Goal: Task Accomplishment & Management: Use online tool/utility

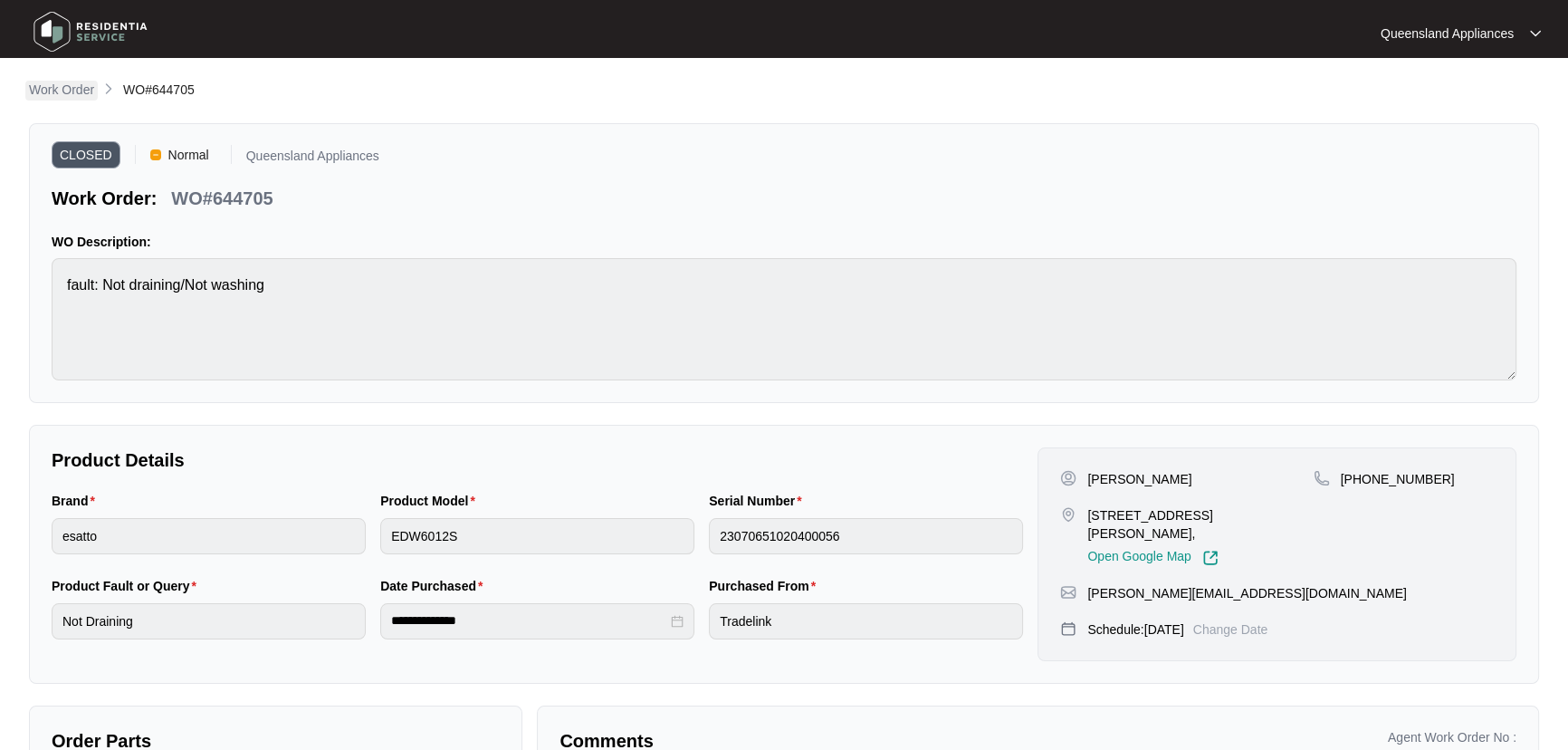
click at [80, 85] on p "Work Order" at bounding box center [61, 89] width 65 height 18
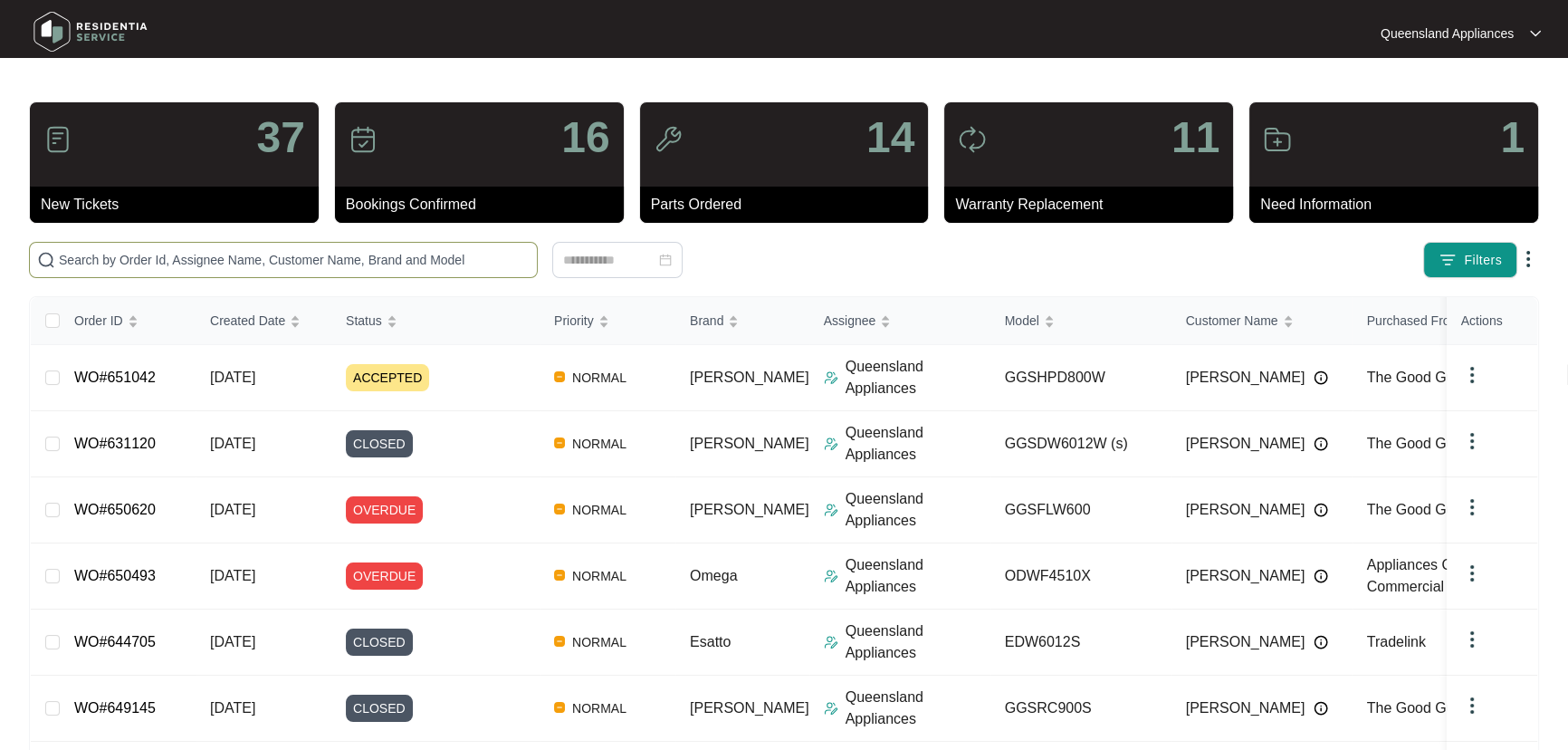
click at [423, 262] on input "text" at bounding box center [294, 260] width 471 height 20
paste input "648952"
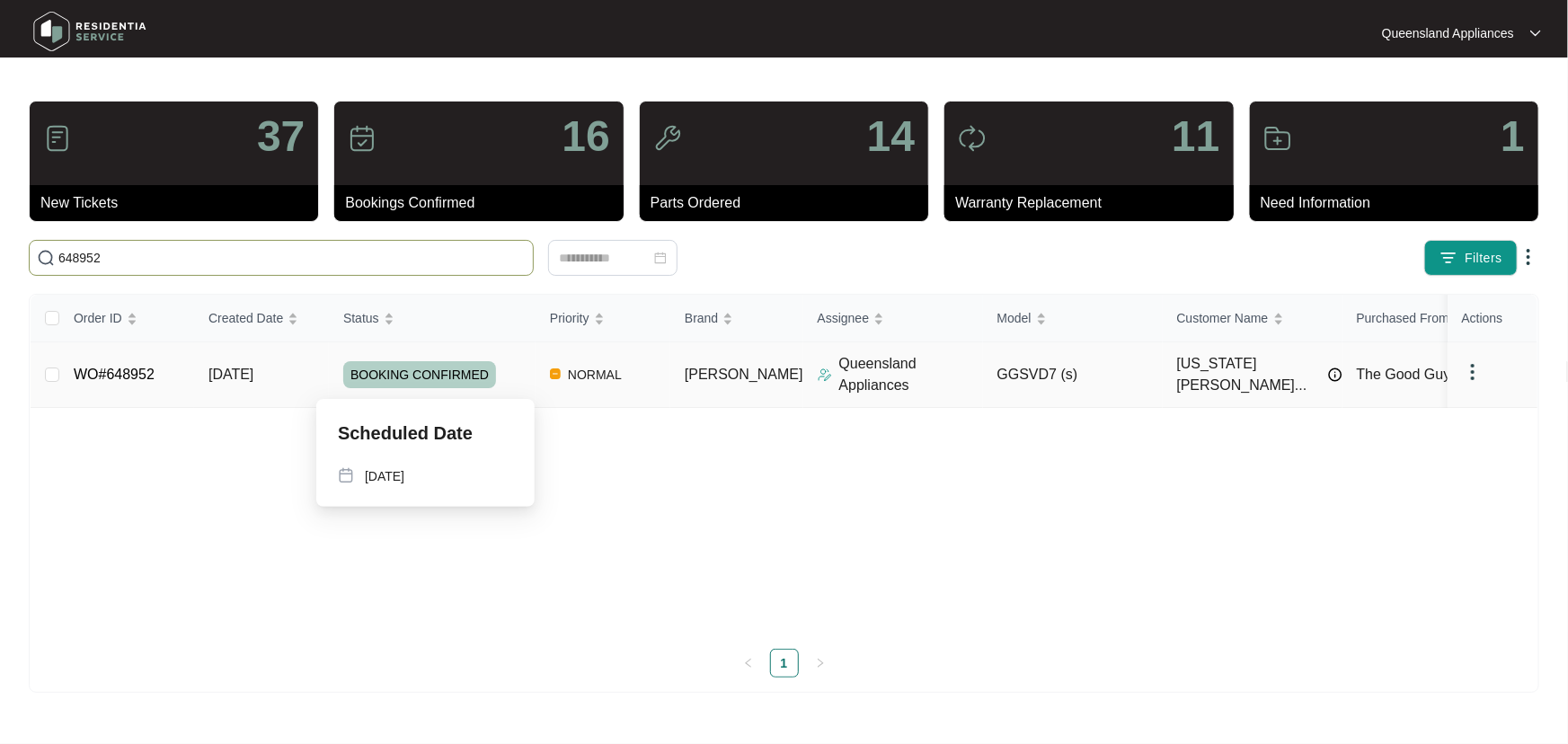
type input "648952"
click at [504, 374] on div "BOOKING CONFIRMED" at bounding box center [439, 374] width 192 height 27
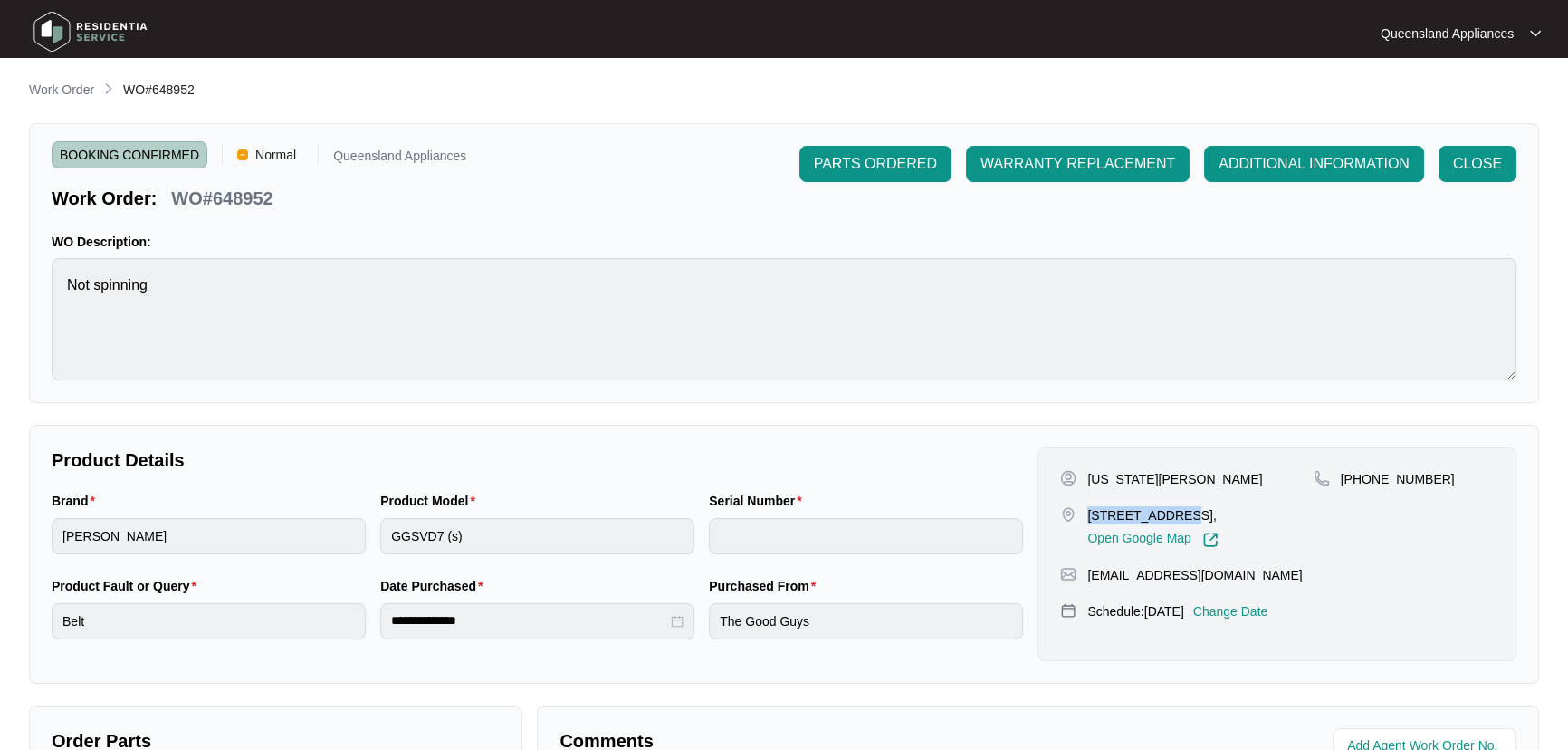
drag, startPoint x: 1089, startPoint y: 517, endPoint x: 1177, endPoint y: 516, distance: 88.0
click at [1177, 516] on p "[STREET_ADDRESS]," at bounding box center [1151, 515] width 130 height 18
drag, startPoint x: 1429, startPoint y: 475, endPoint x: 1362, endPoint y: 477, distance: 67.0
click at [1362, 477] on div "[PHONE_NUMBER]" at bounding box center [1404, 479] width 181 height 18
copy p "493483110"
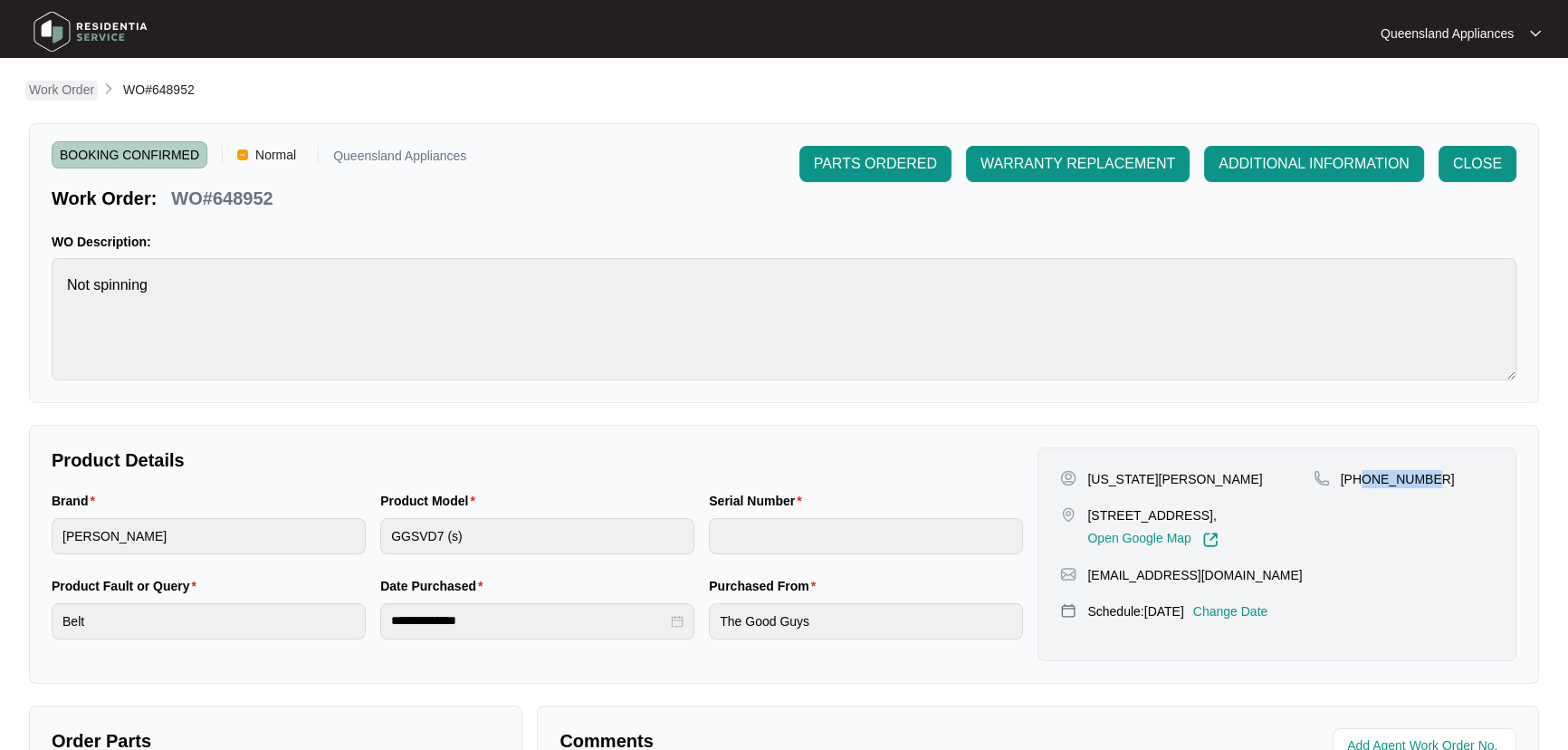
click at [66, 97] on p "Work Order" at bounding box center [61, 89] width 65 height 18
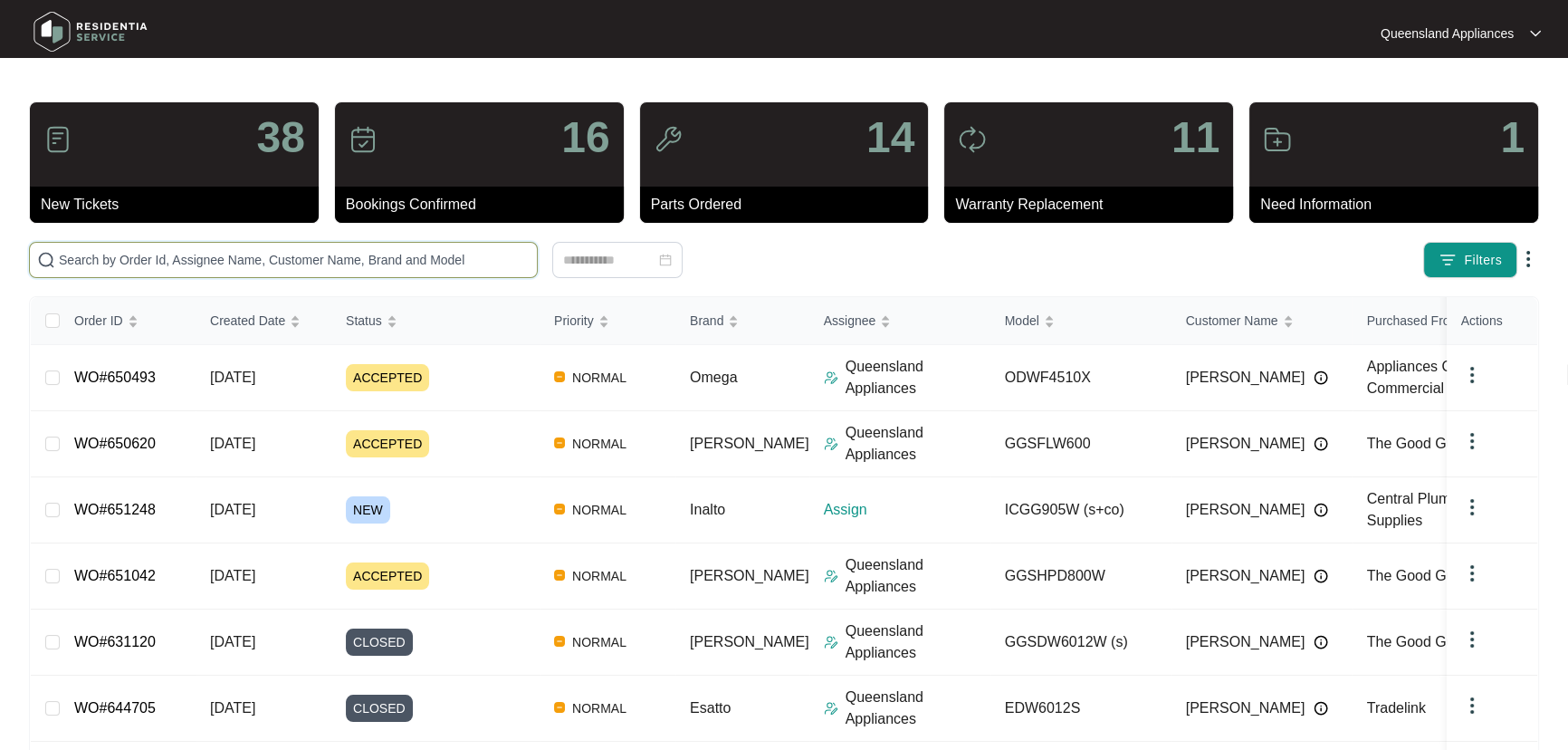
click at [451, 262] on input "text" at bounding box center [294, 260] width 471 height 20
paste input "650493"
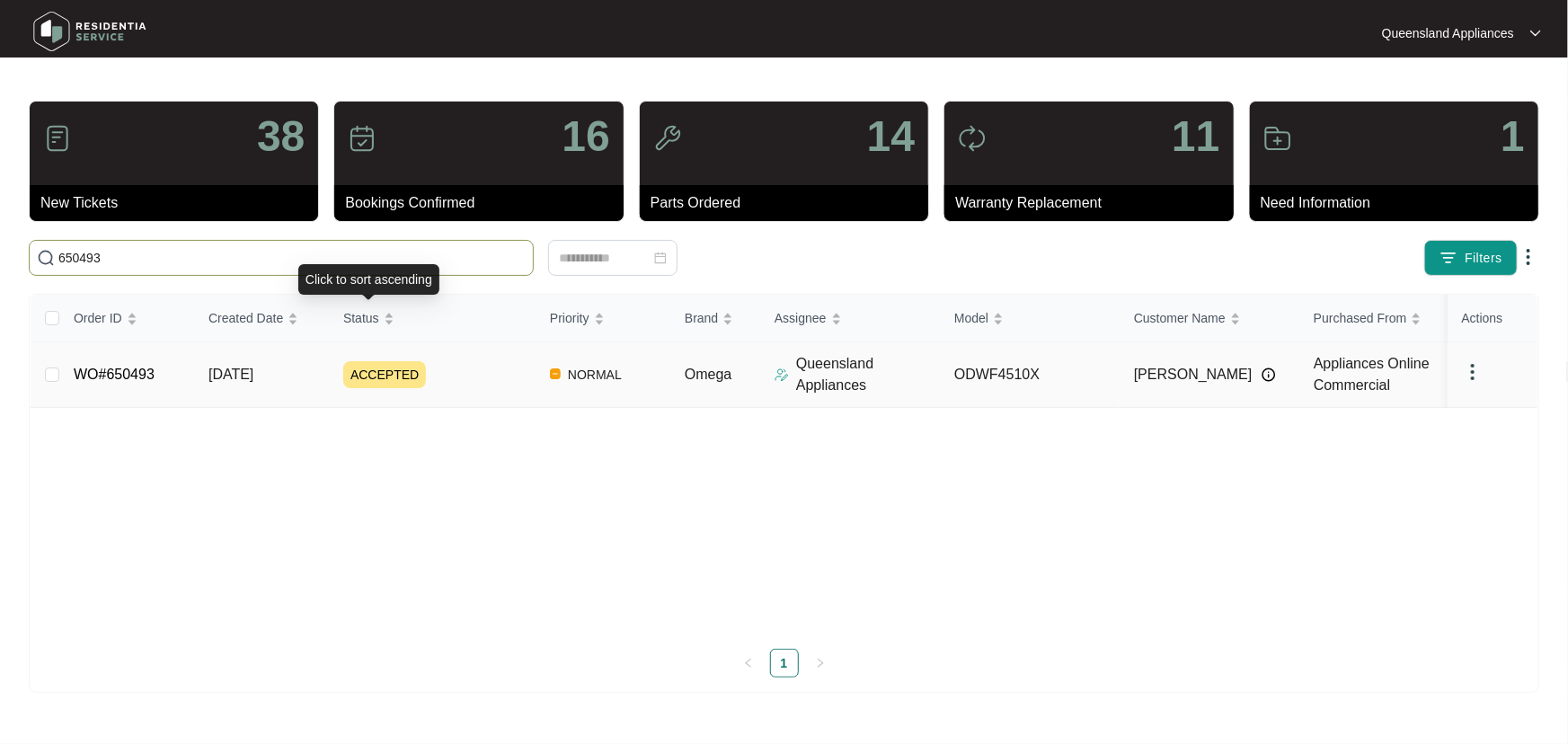
type input "650493"
click at [511, 357] on td "ACCEPTED" at bounding box center [432, 375] width 207 height 66
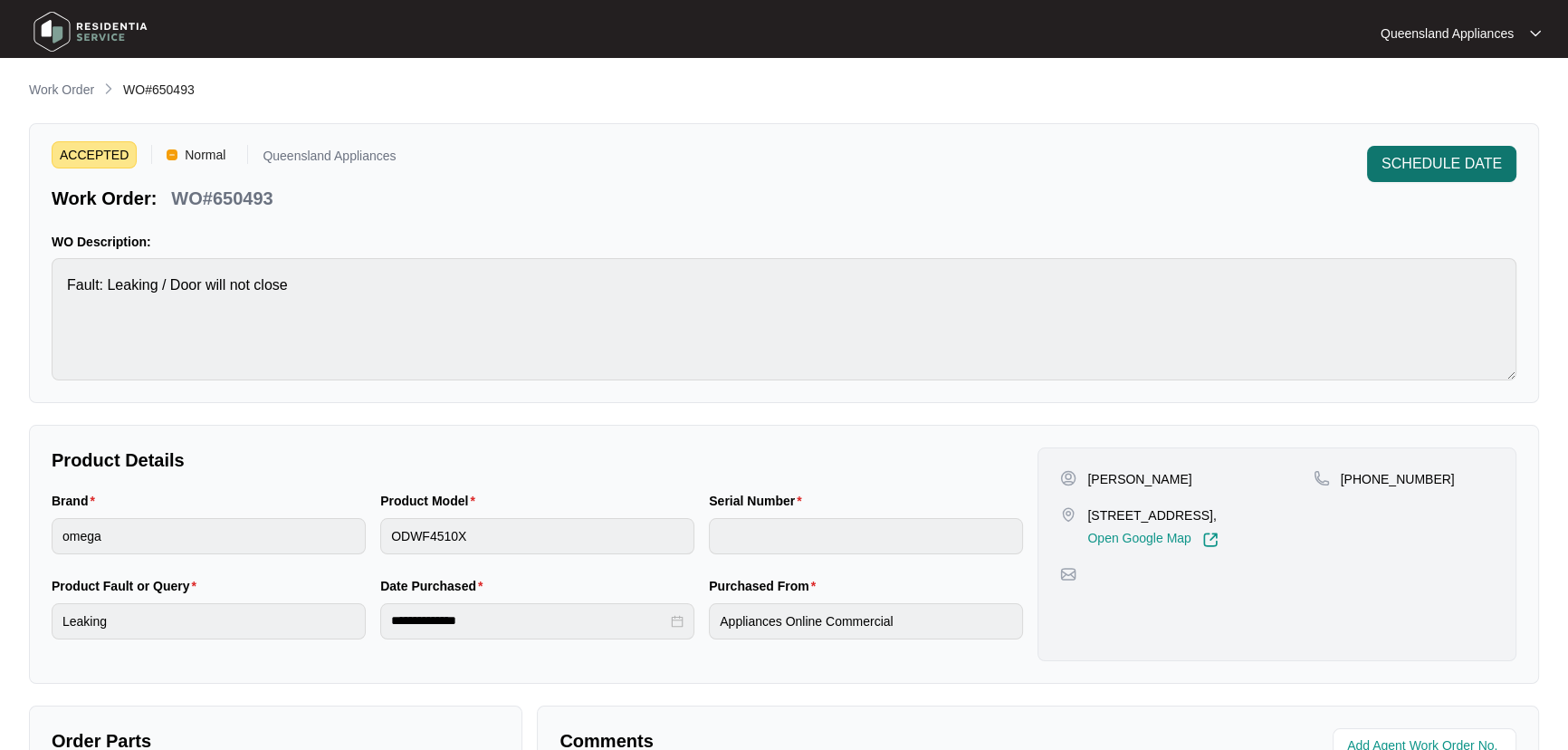
click at [1476, 174] on button "SCHEDULE DATE" at bounding box center [1442, 164] width 150 height 37
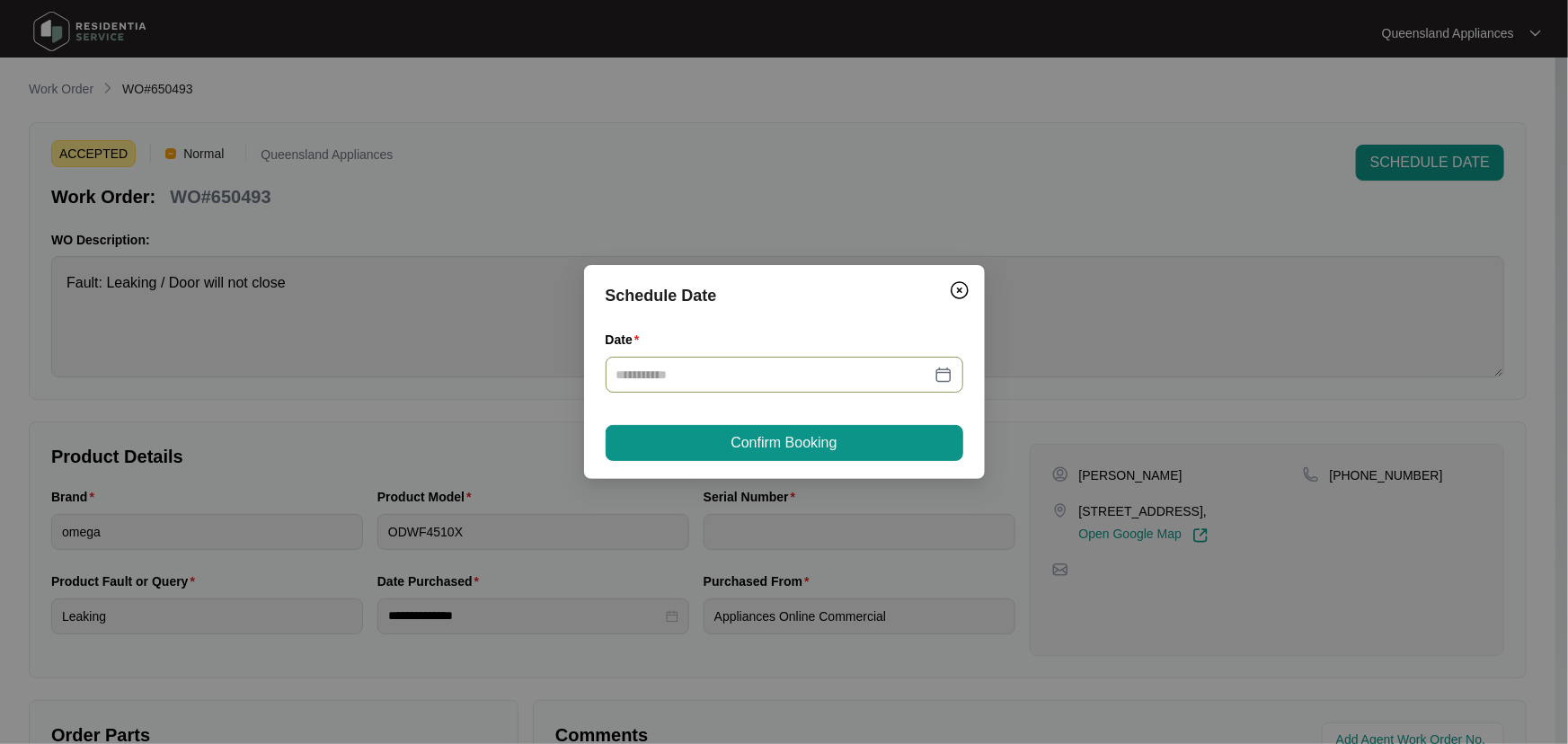
click at [941, 374] on div at bounding box center [784, 375] width 336 height 20
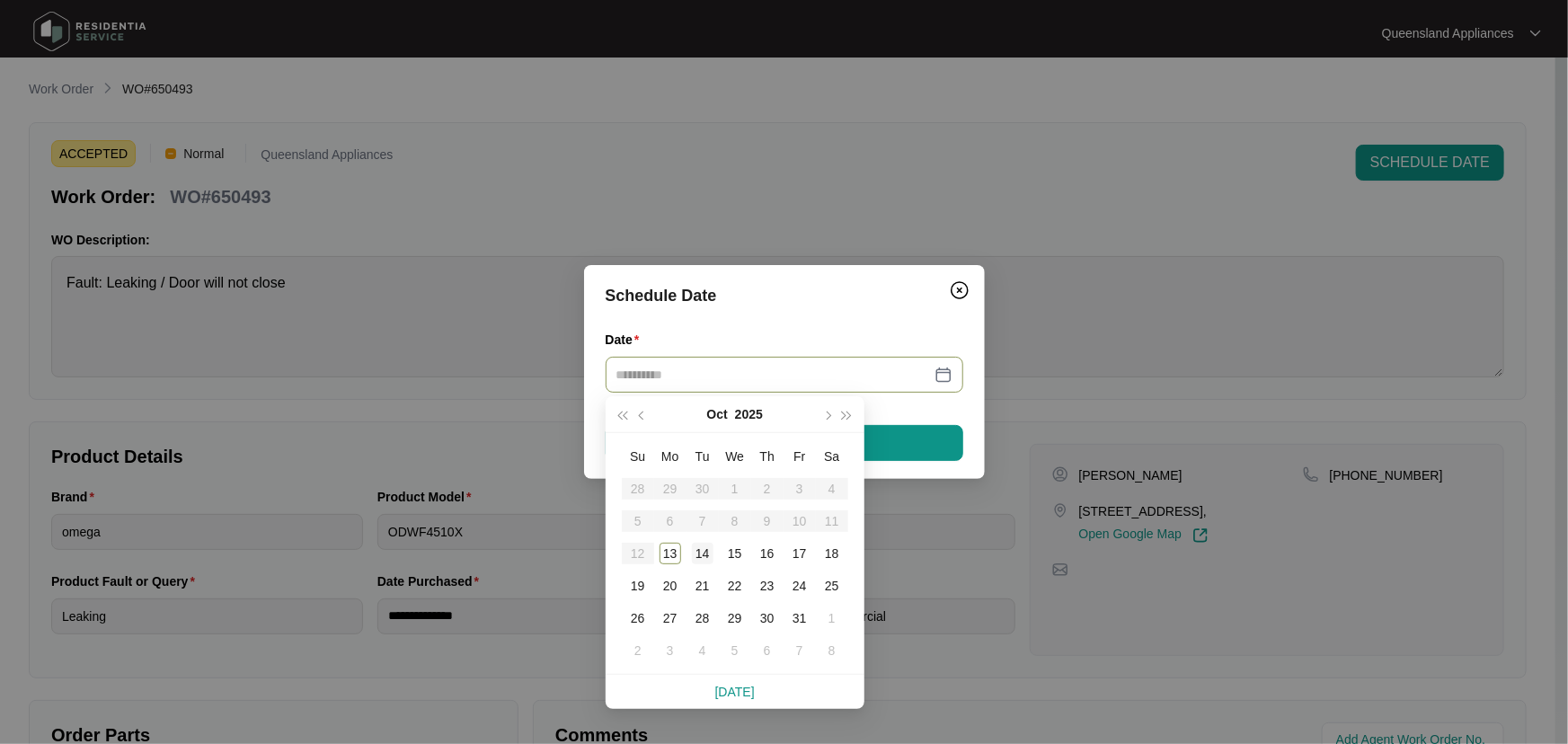
type input "**********"
click at [707, 547] on div "14" at bounding box center [703, 553] width 22 height 22
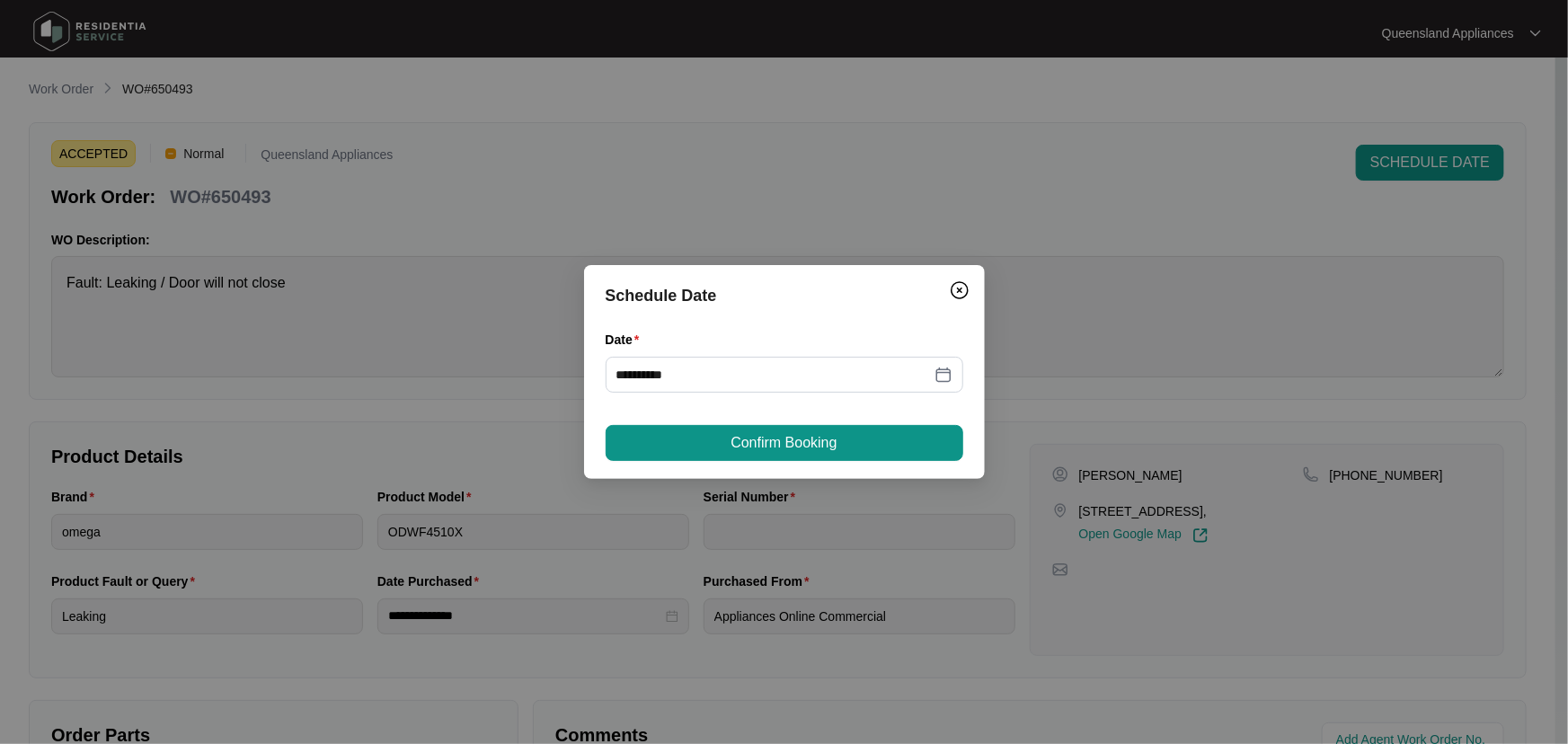
drag, startPoint x: 832, startPoint y: 449, endPoint x: 828, endPoint y: 476, distance: 27.3
click at [833, 449] on span "Confirm Booking" at bounding box center [784, 443] width 106 height 22
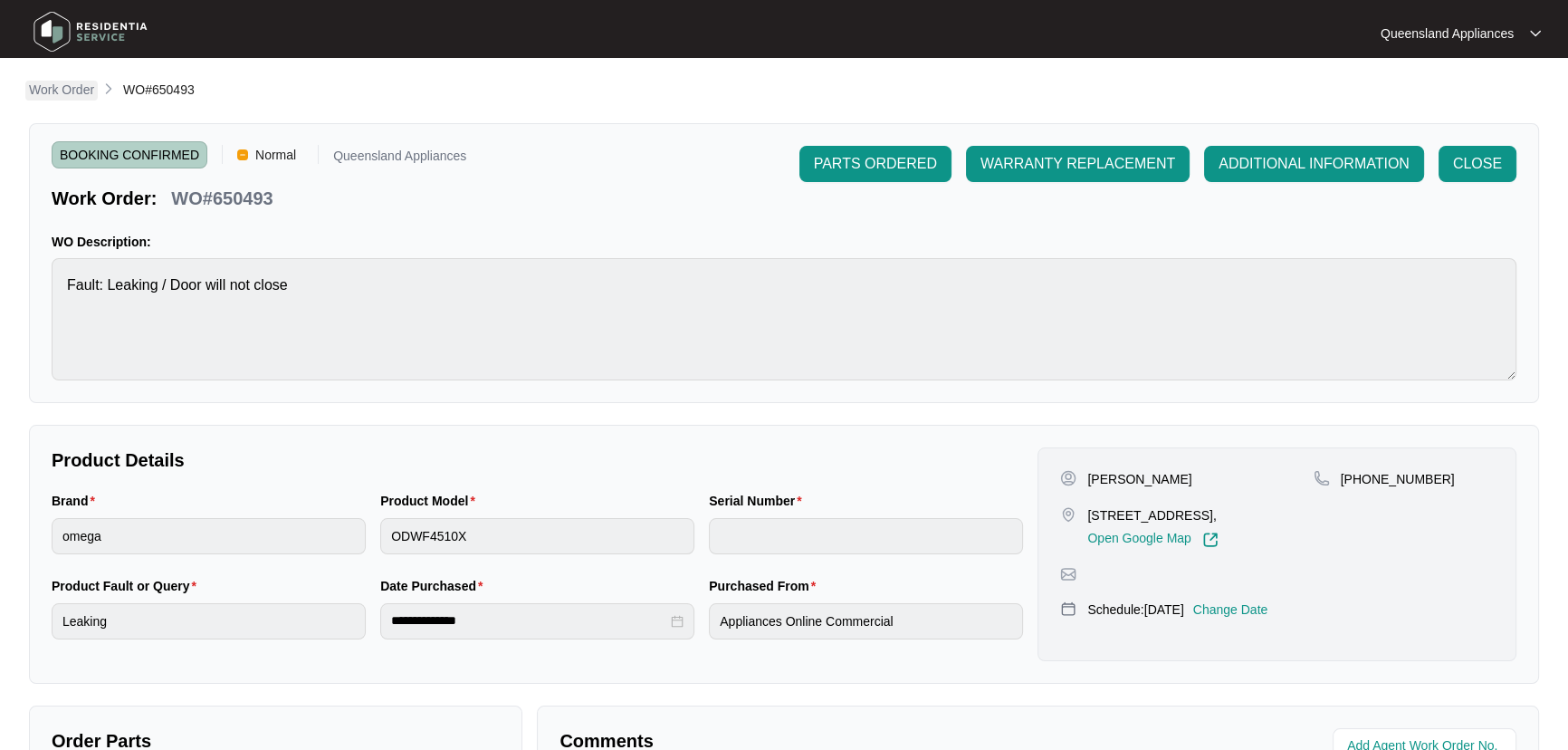
click at [67, 91] on p "Work Order" at bounding box center [61, 89] width 65 height 18
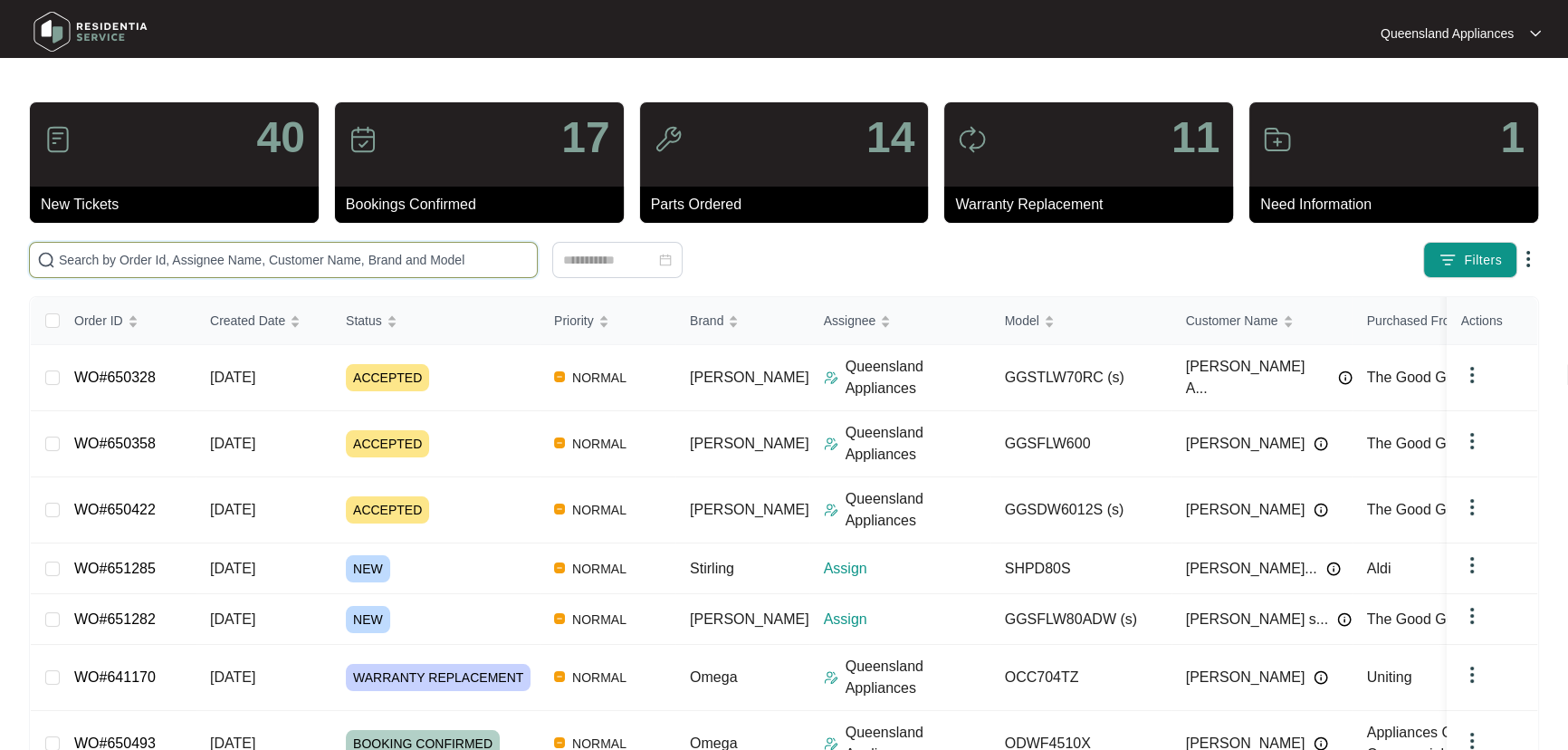
click at [423, 258] on input "text" at bounding box center [294, 260] width 471 height 20
paste input "650422"
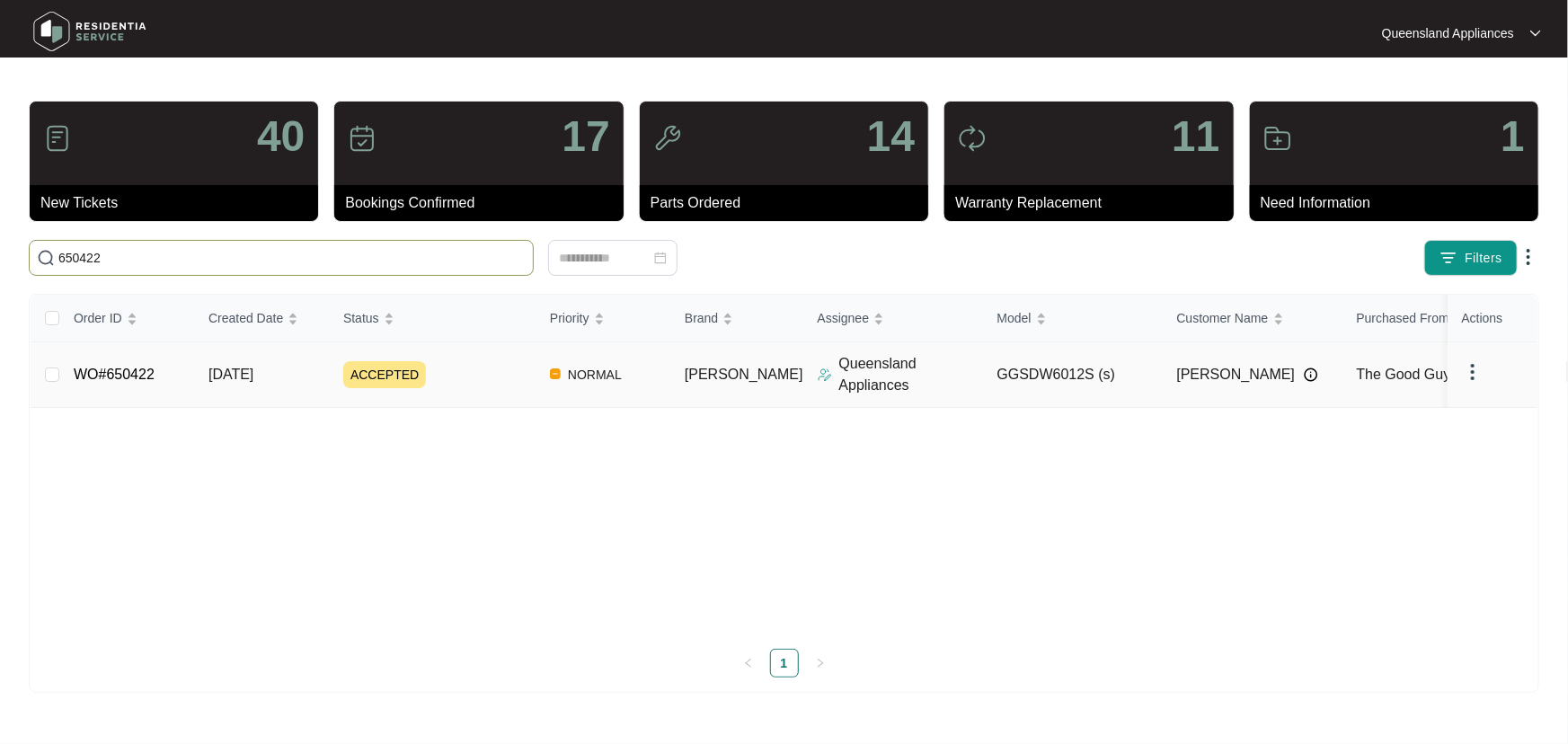
type input "650422"
click at [479, 372] on div "ACCEPTED" at bounding box center [439, 374] width 192 height 27
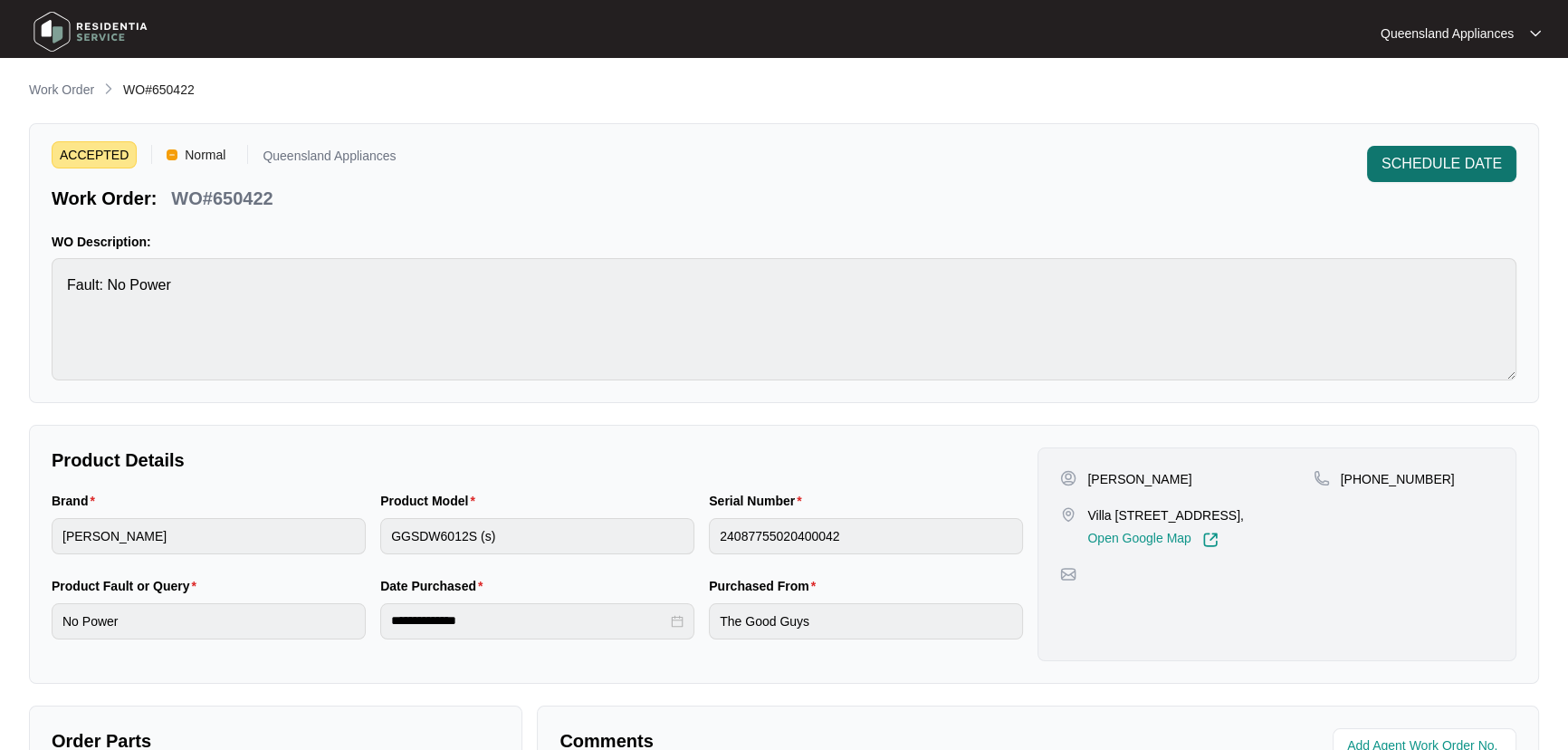
click at [1422, 164] on span "SCHEDULE DATE" at bounding box center [1441, 164] width 120 height 22
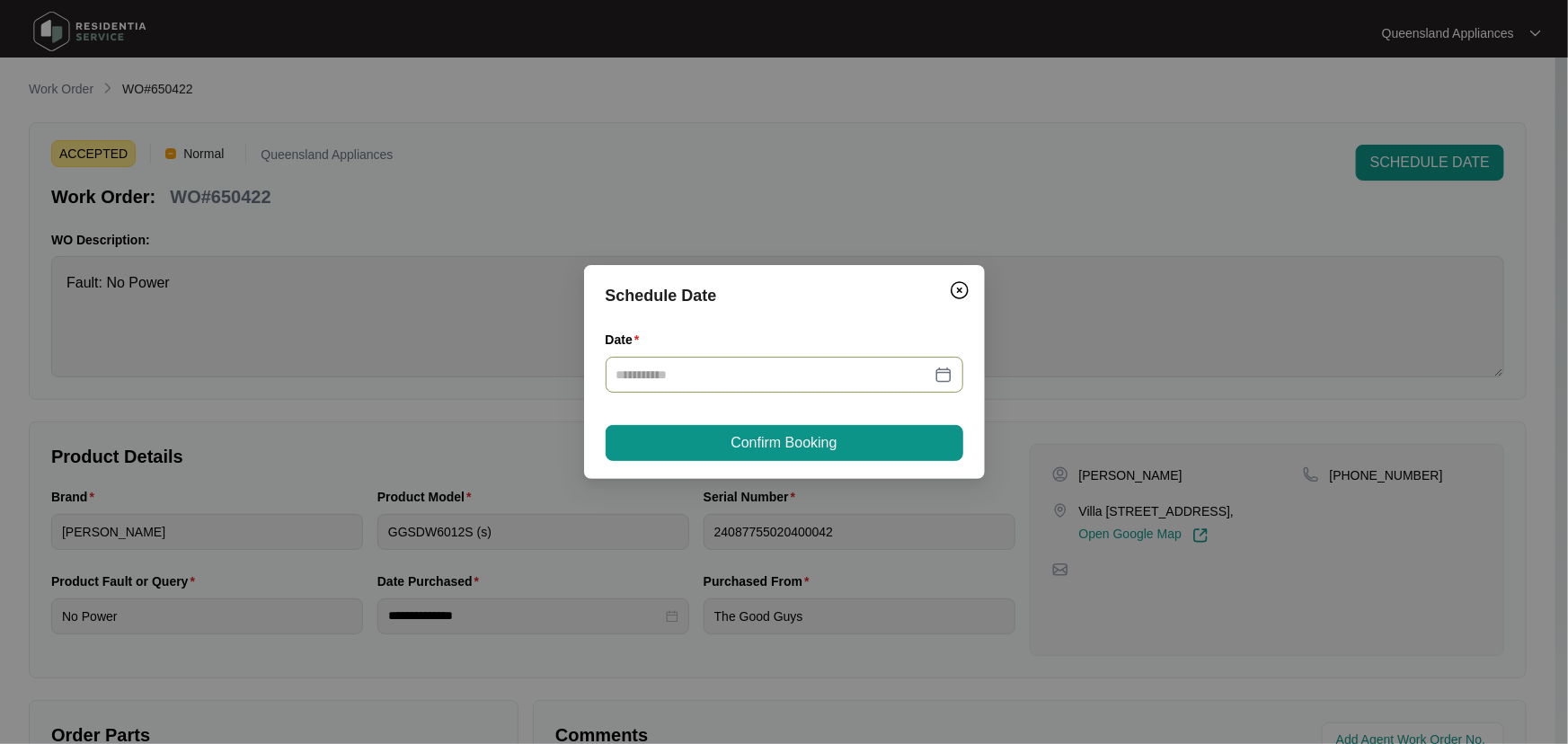
click at [943, 372] on div at bounding box center [784, 375] width 336 height 20
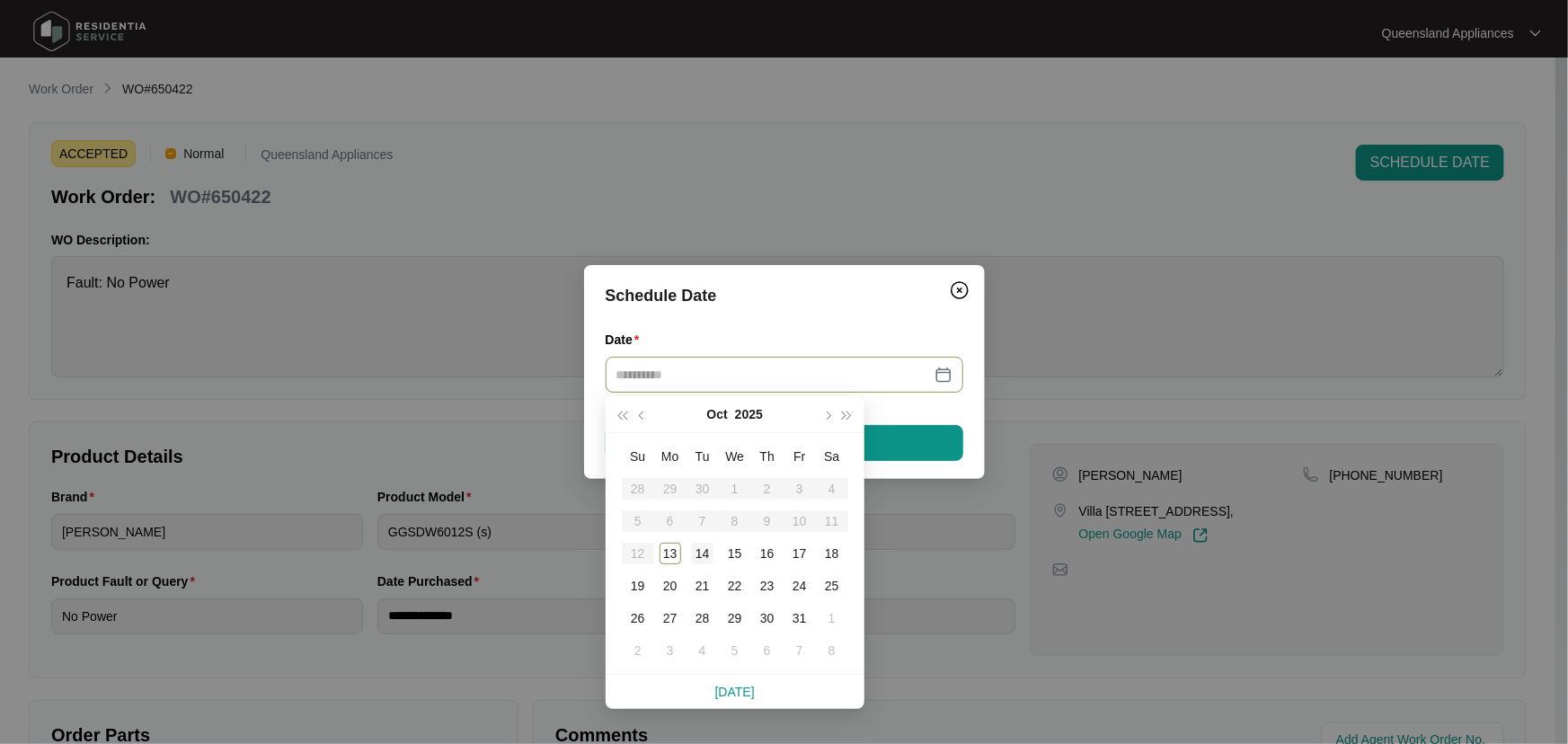
type input "**********"
click at [705, 554] on div "14" at bounding box center [703, 553] width 22 height 22
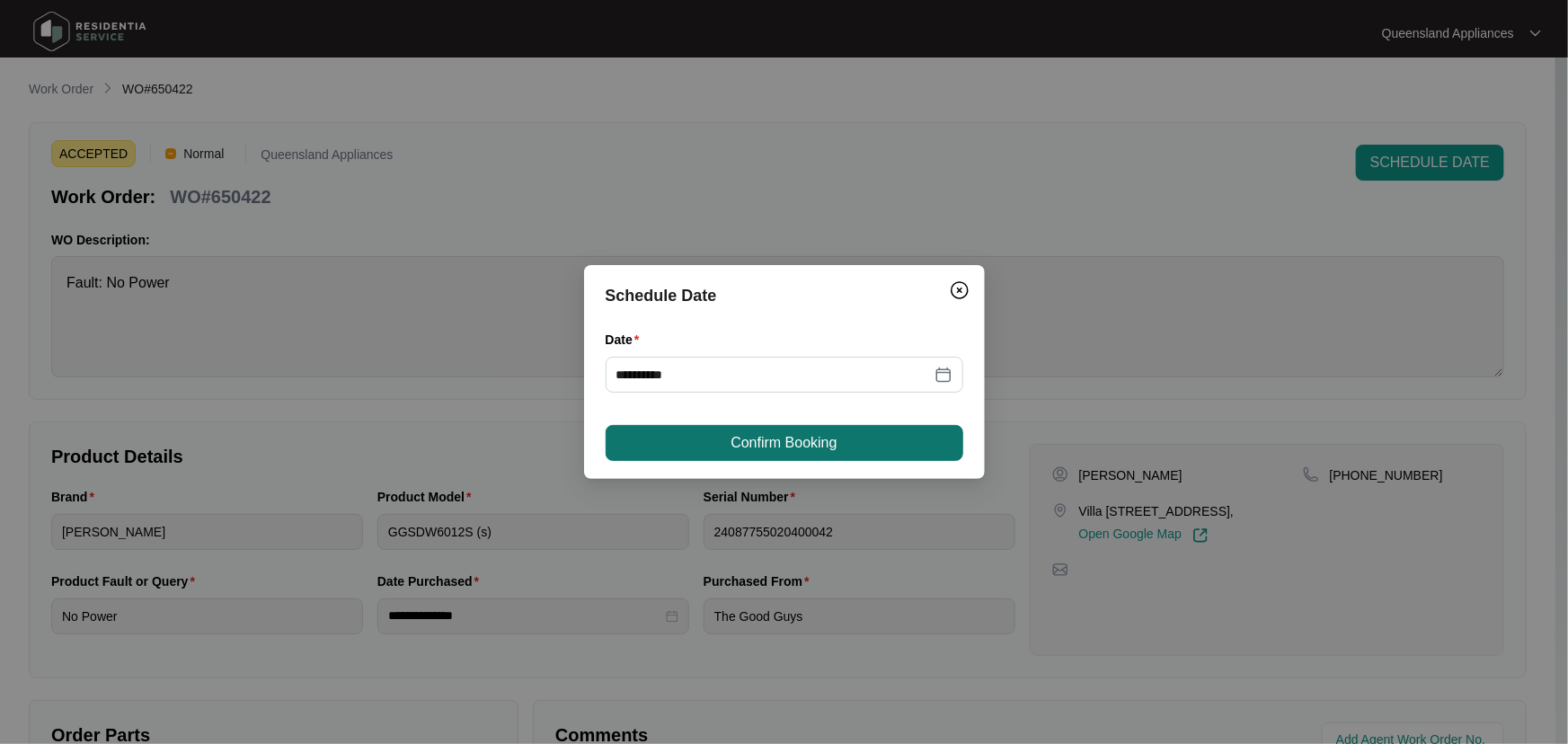
click at [803, 448] on span "Confirm Booking" at bounding box center [784, 443] width 106 height 22
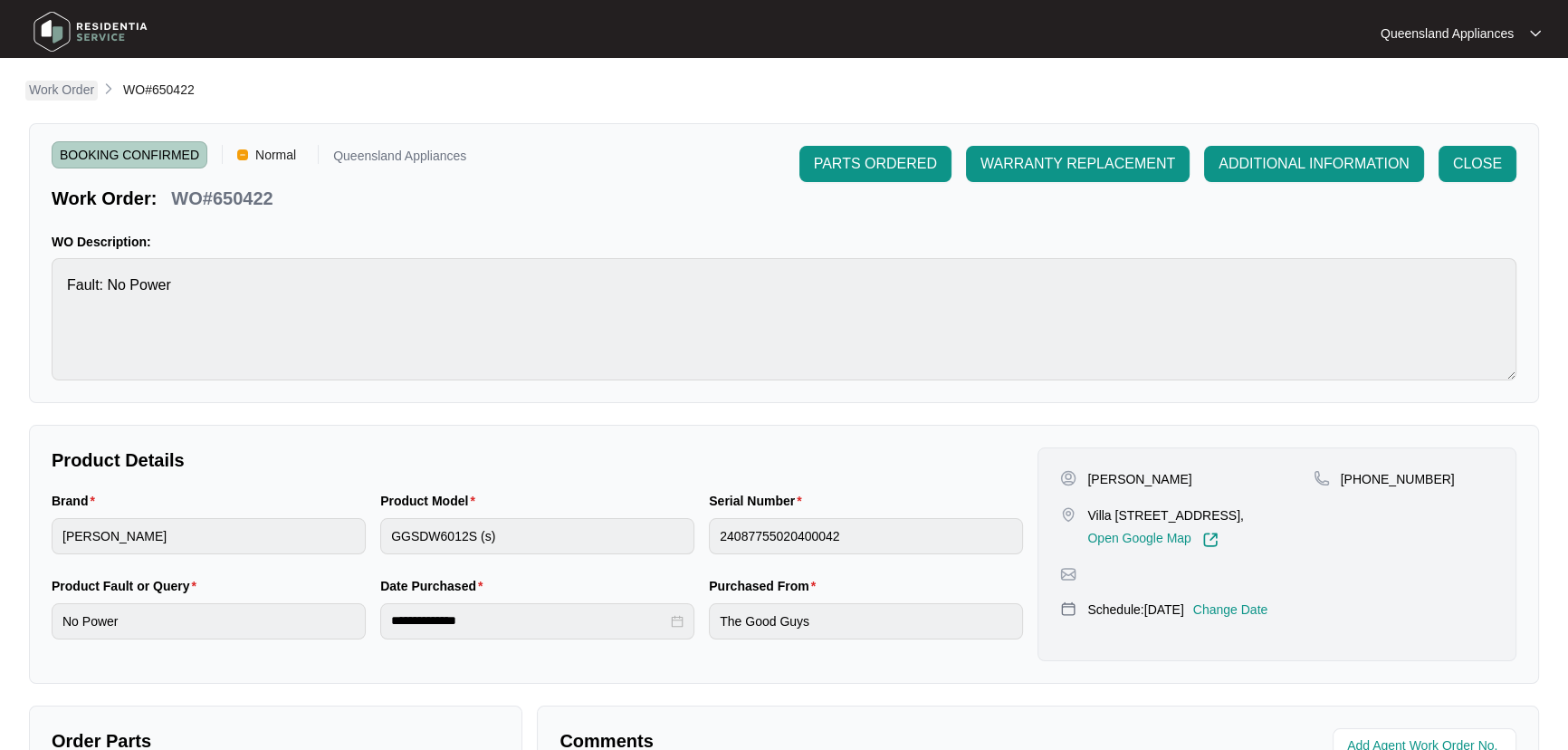
click at [84, 84] on p "Work Order" at bounding box center [61, 89] width 65 height 18
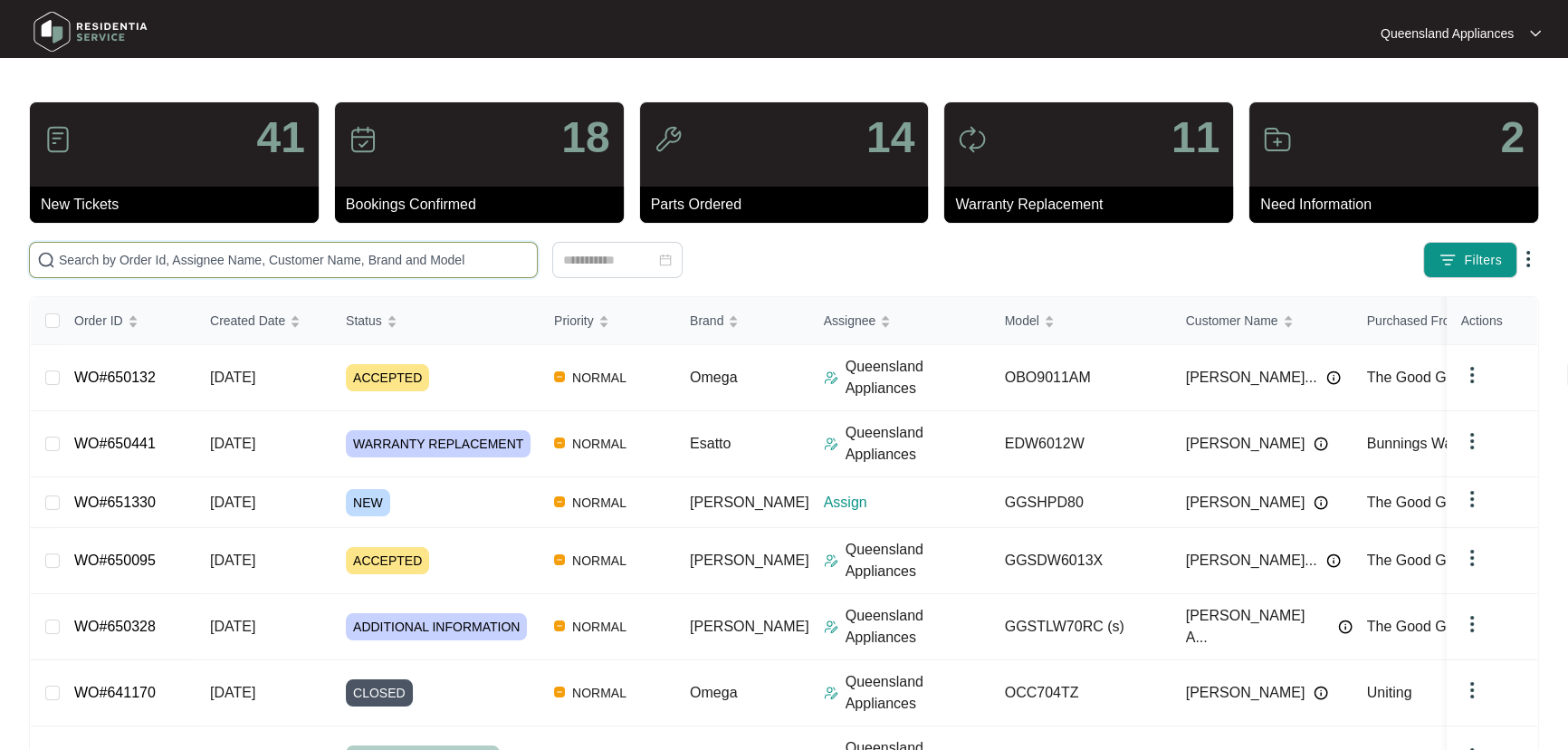
click at [337, 258] on input "text" at bounding box center [294, 260] width 471 height 20
paste input "650095"
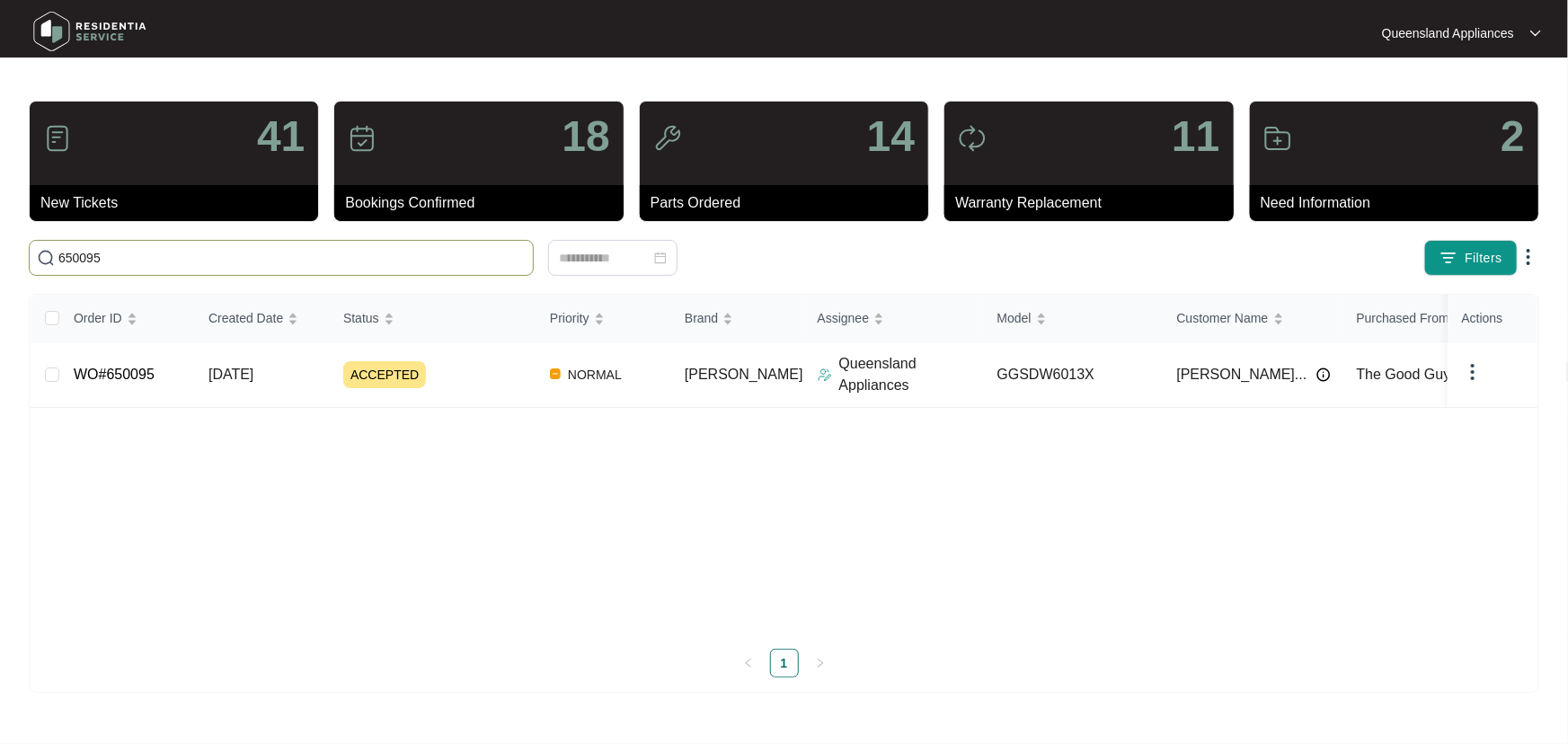
type input "650095"
click at [476, 380] on div "ACCEPTED" at bounding box center [439, 374] width 192 height 27
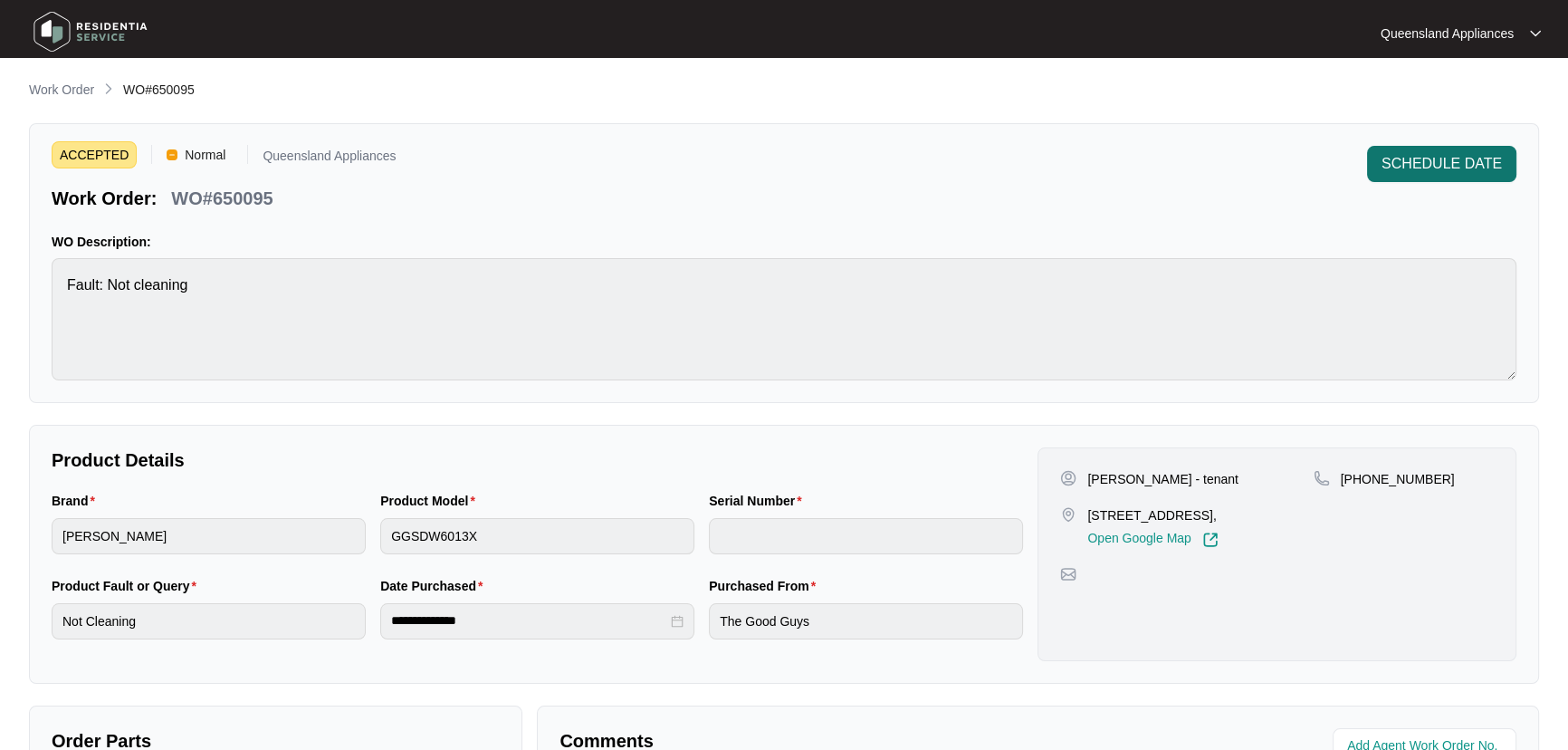
click at [1492, 163] on span "SCHEDULE DATE" at bounding box center [1441, 164] width 120 height 22
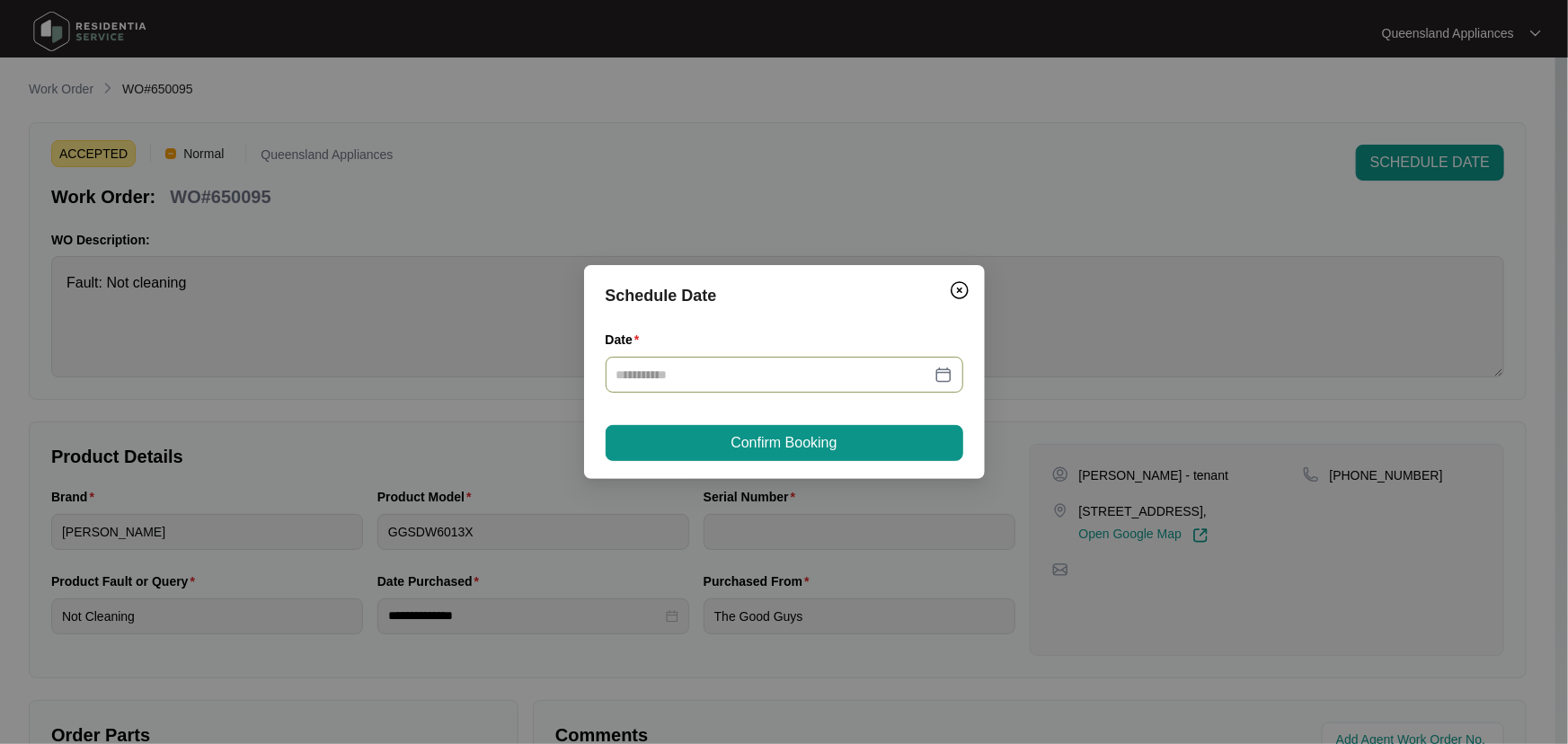
click at [947, 374] on div at bounding box center [784, 375] width 336 height 20
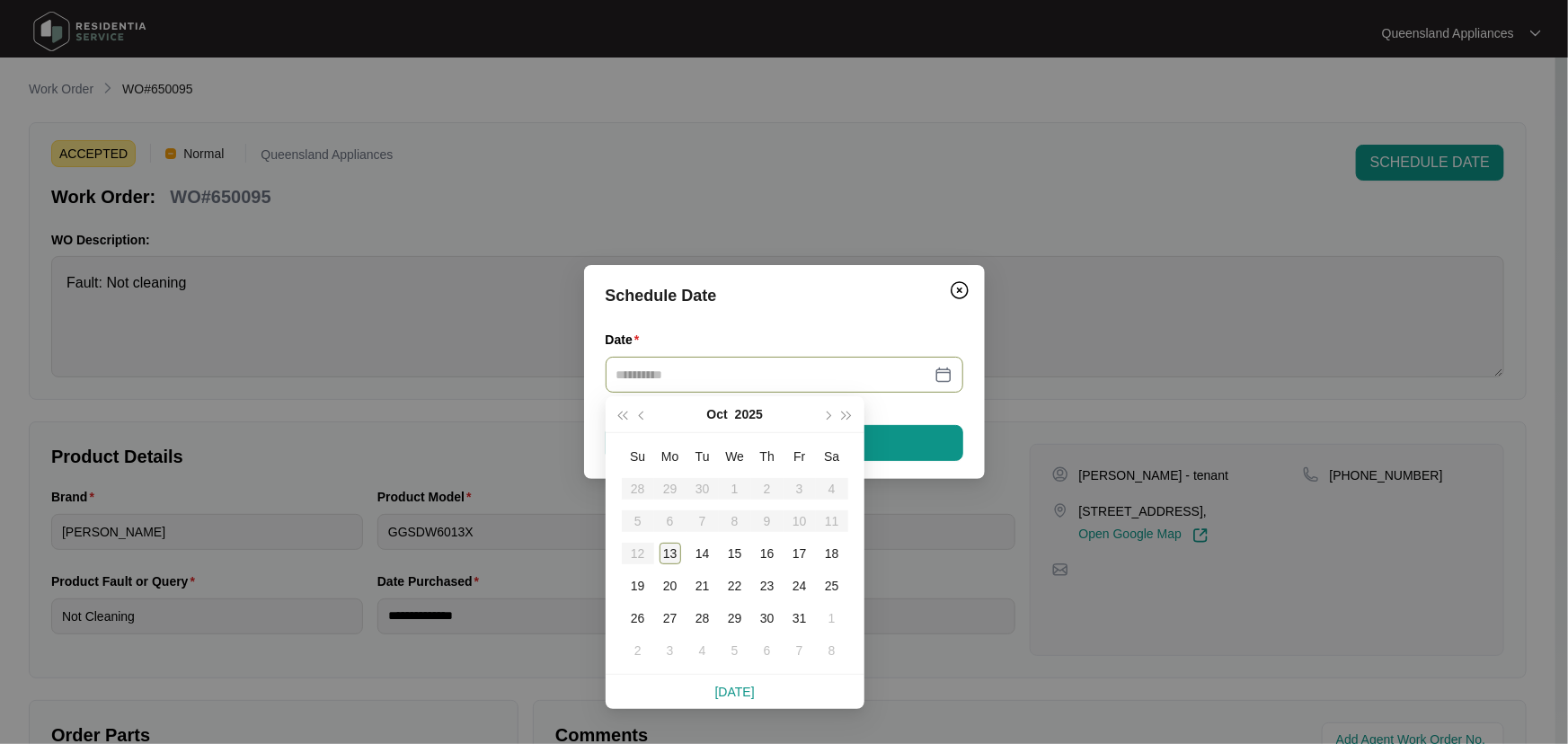
type input "**********"
click at [666, 557] on div "13" at bounding box center [670, 553] width 22 height 22
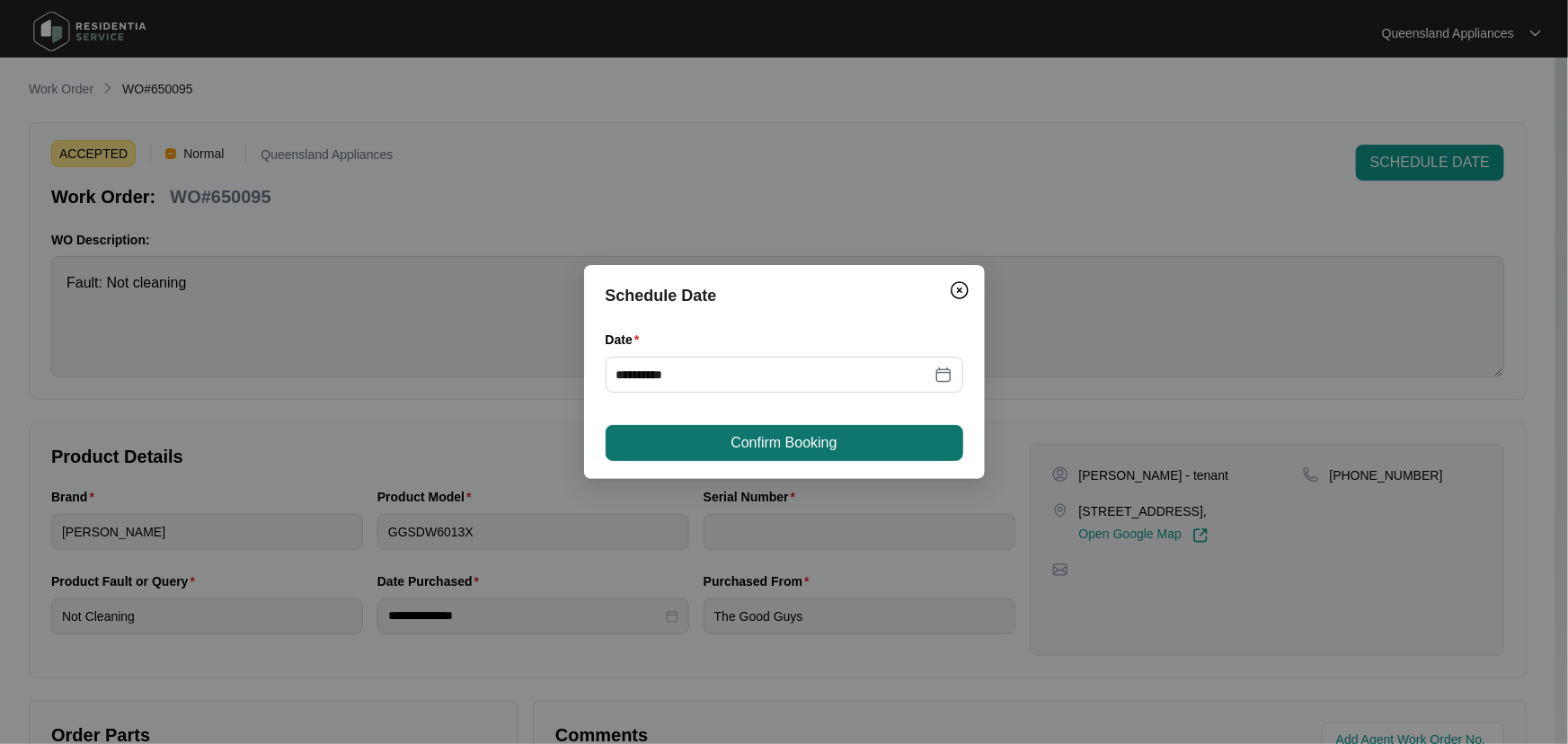
click at [819, 446] on span "Confirm Booking" at bounding box center [784, 443] width 106 height 22
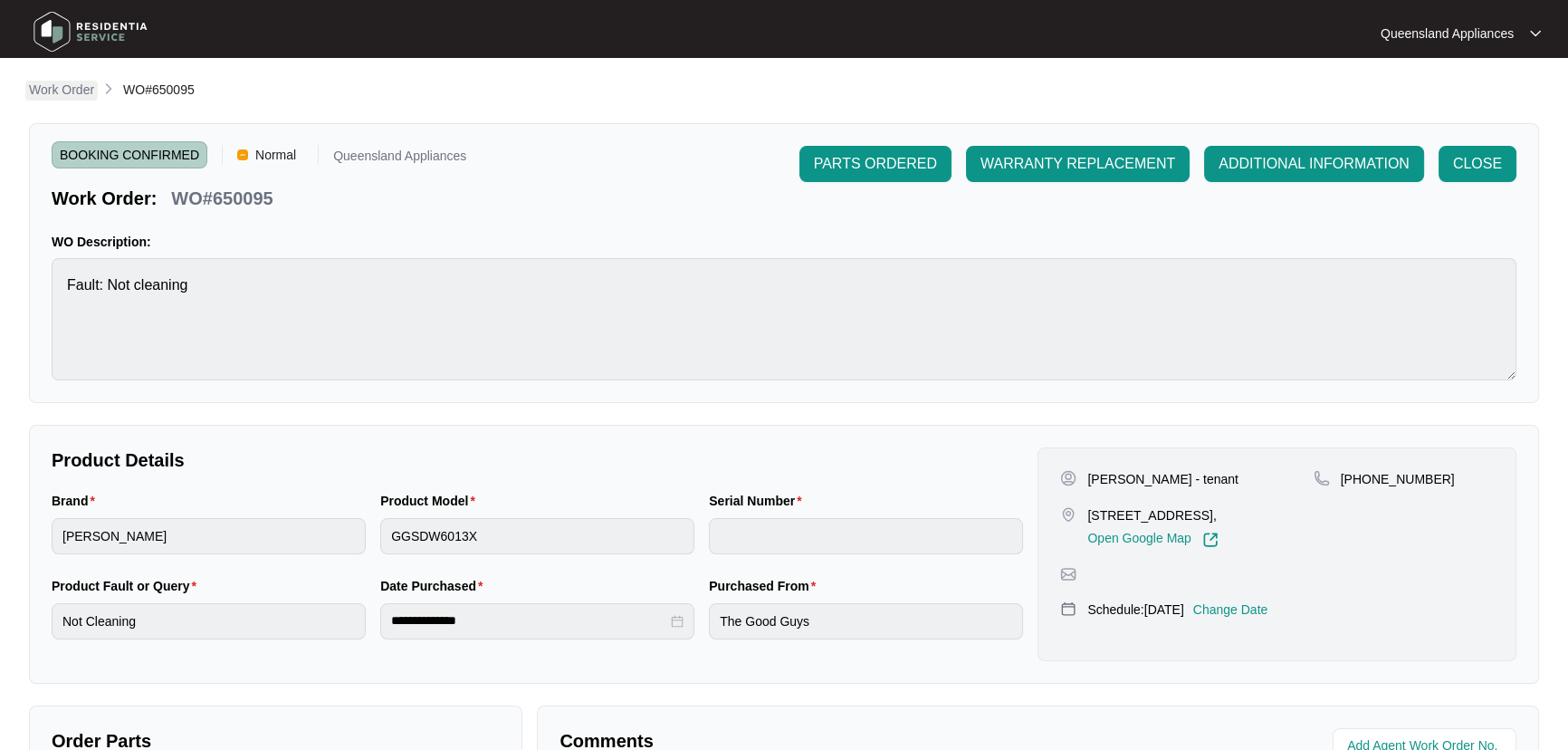
click at [53, 90] on p "Work Order" at bounding box center [61, 89] width 65 height 18
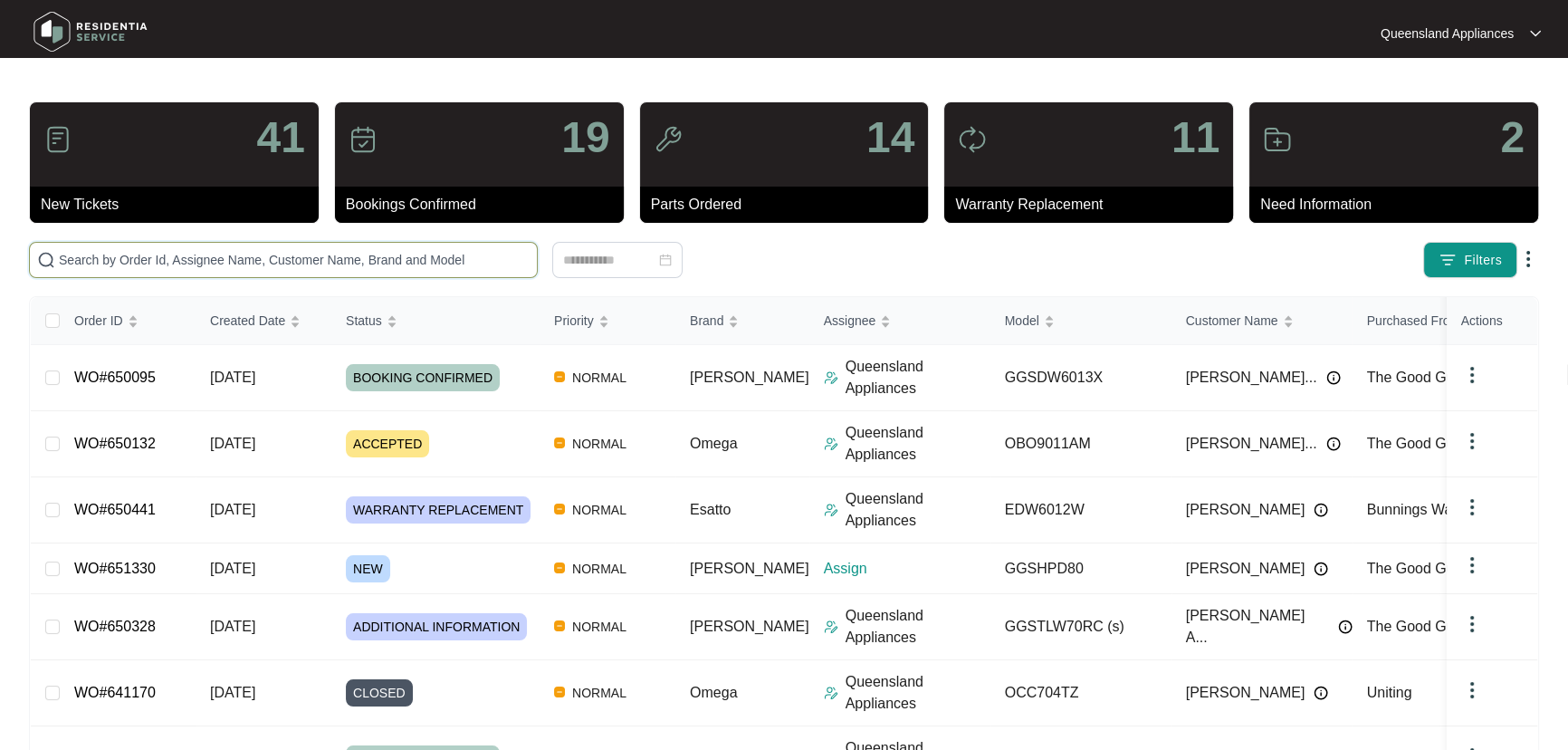
click at [386, 261] on input "text" at bounding box center [294, 260] width 471 height 20
paste input "650132"
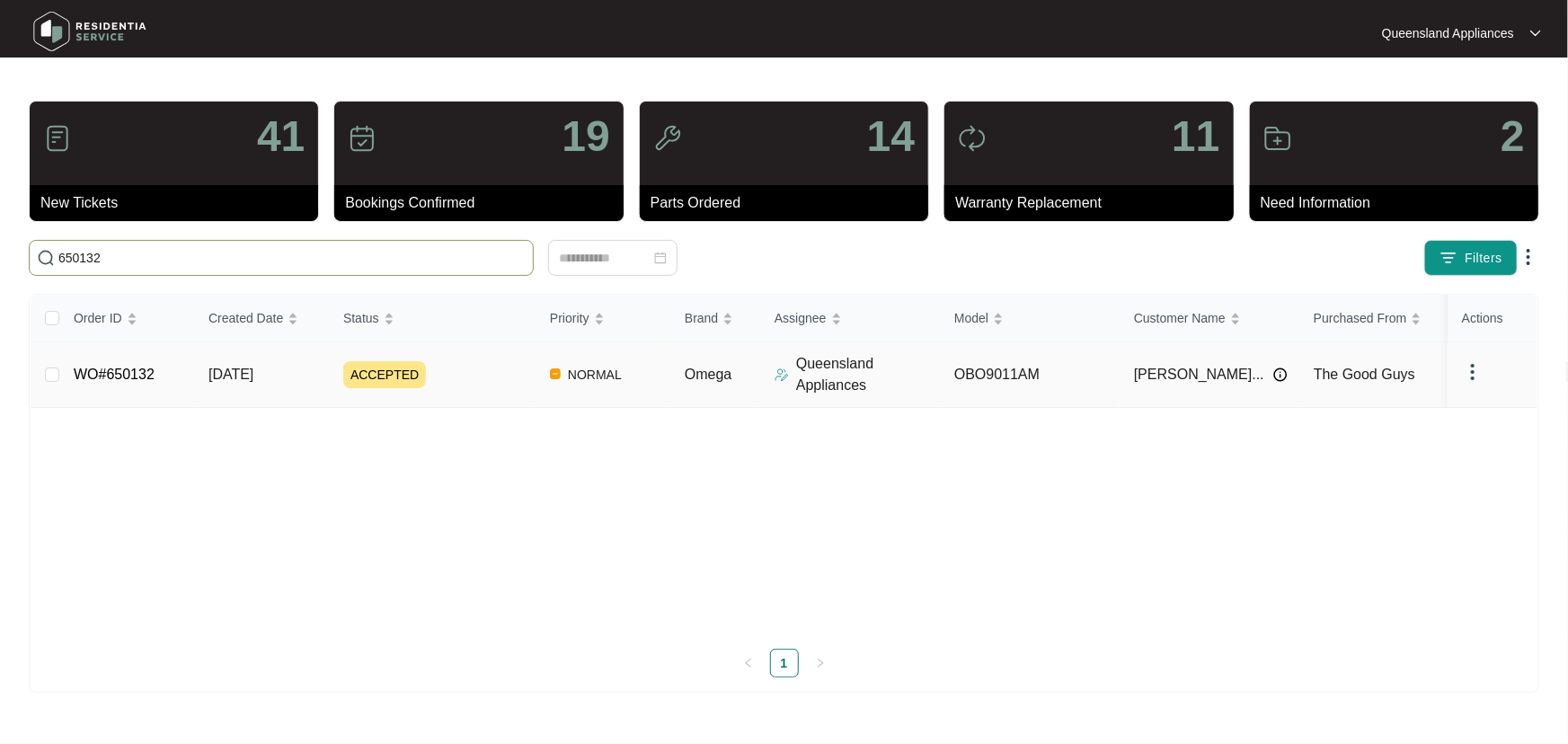
type input "650132"
click at [483, 368] on div "ACCEPTED" at bounding box center [439, 374] width 192 height 27
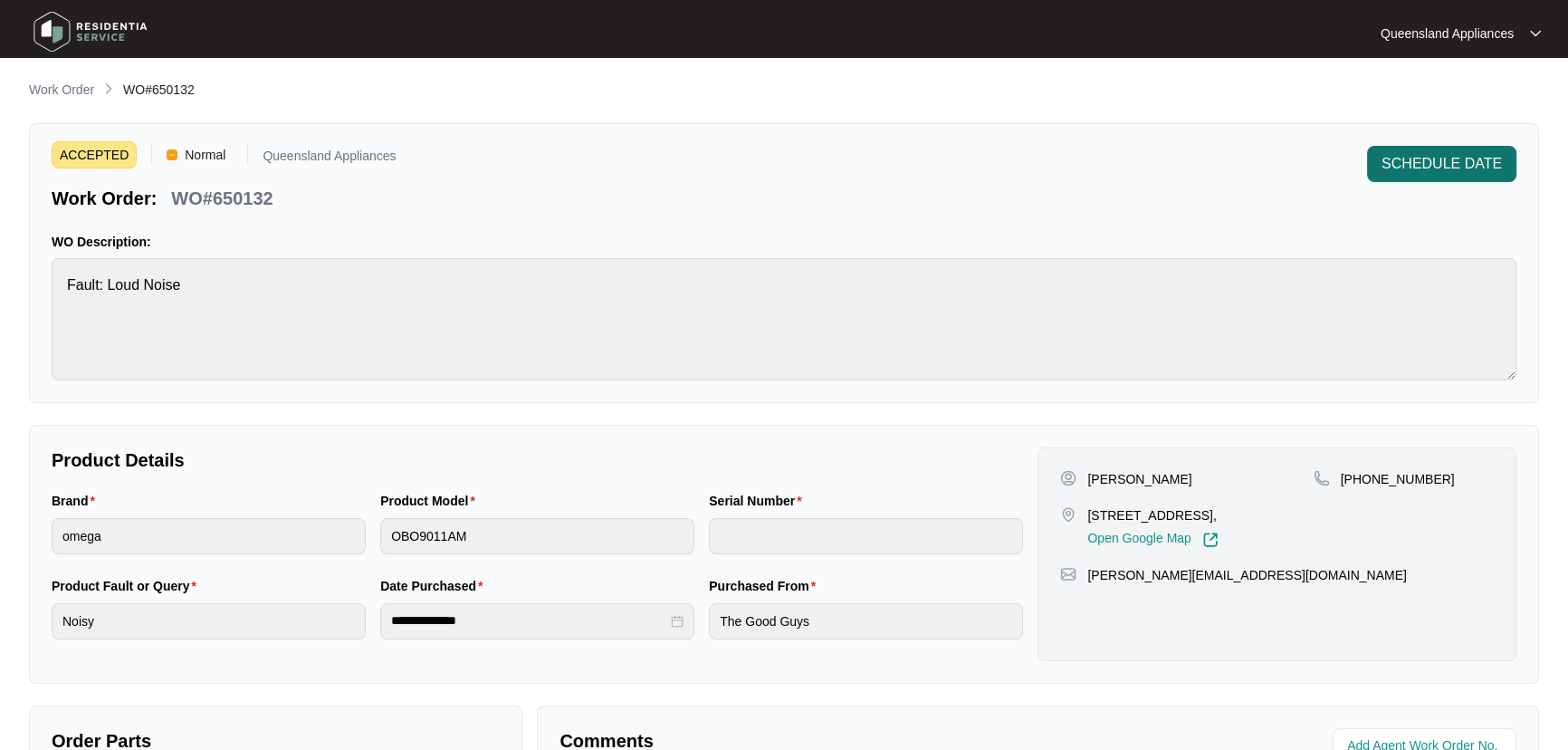
click at [1474, 165] on span "SCHEDULE DATE" at bounding box center [1441, 164] width 120 height 22
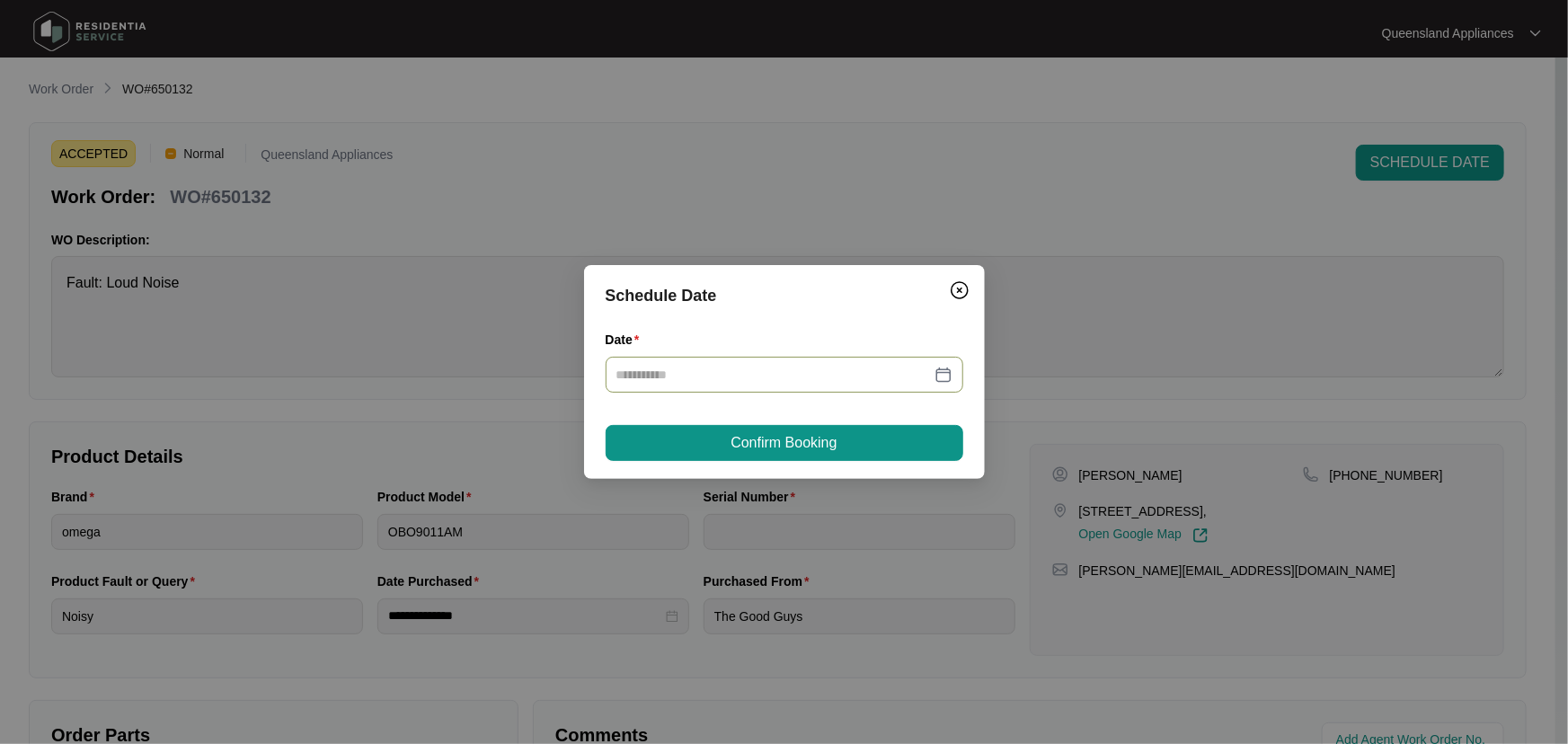
click at [949, 377] on div at bounding box center [784, 375] width 336 height 20
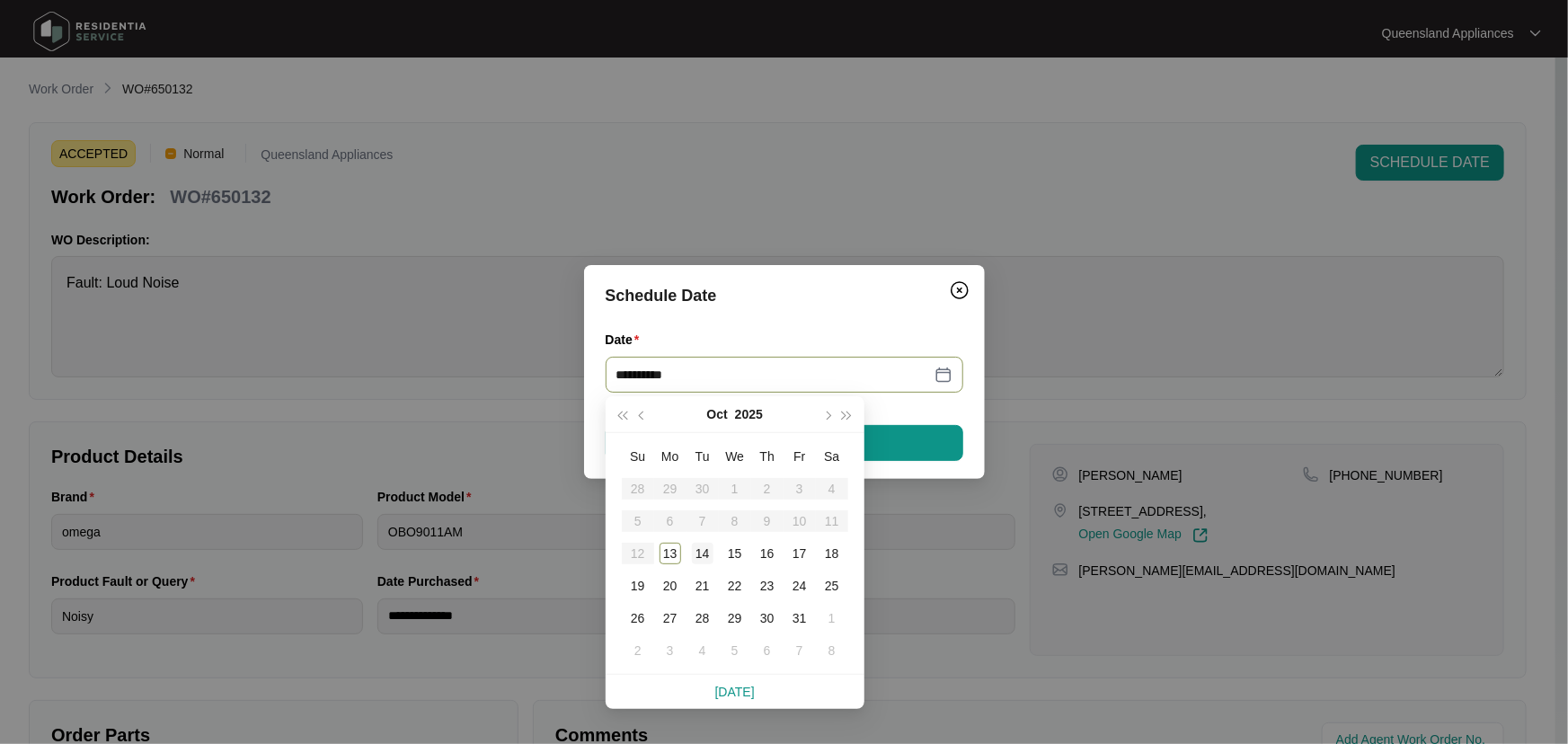
type input "**********"
click at [708, 556] on div "14" at bounding box center [703, 553] width 22 height 22
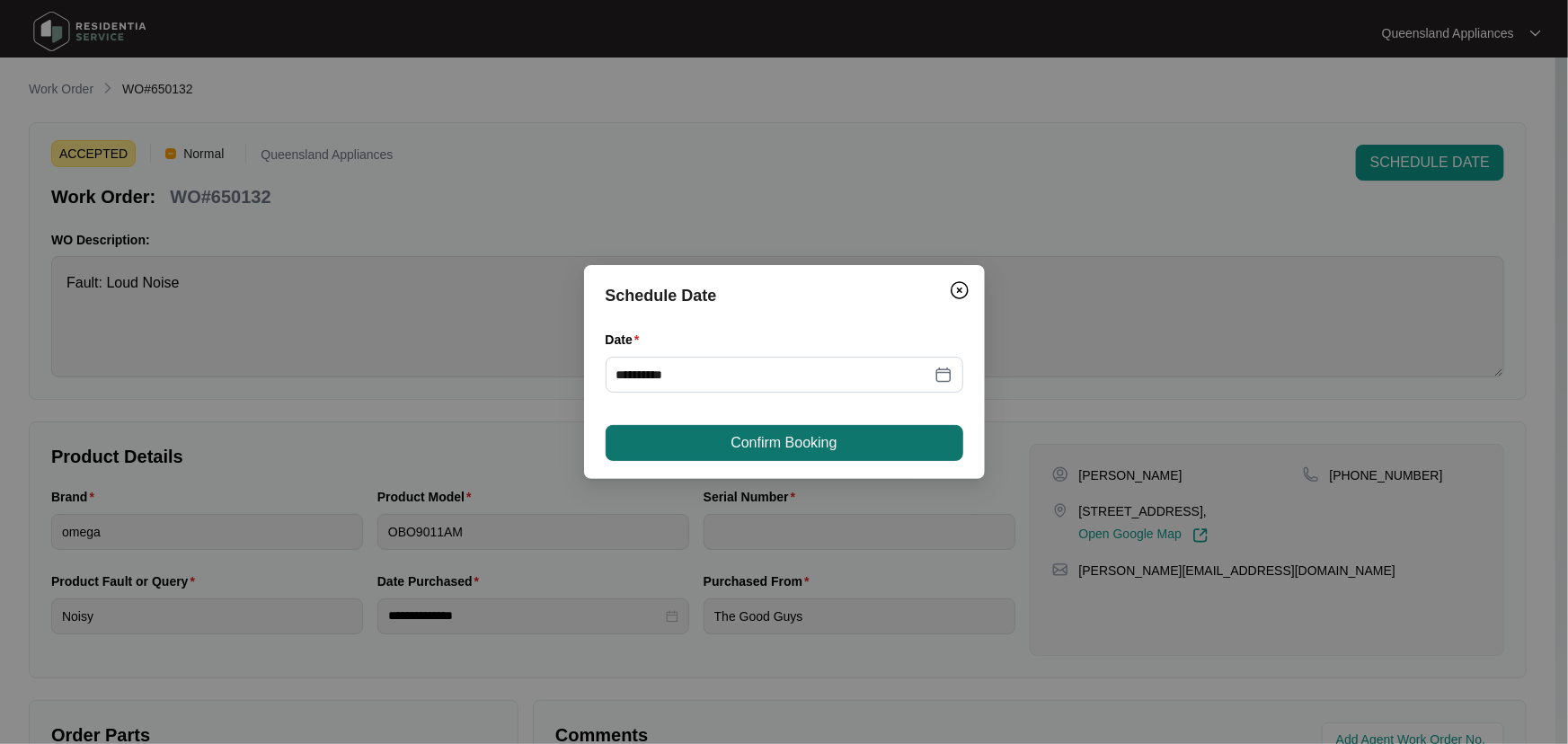
click at [821, 434] on span "Confirm Booking" at bounding box center [784, 443] width 106 height 22
